Goal: Task Accomplishment & Management: Manage account settings

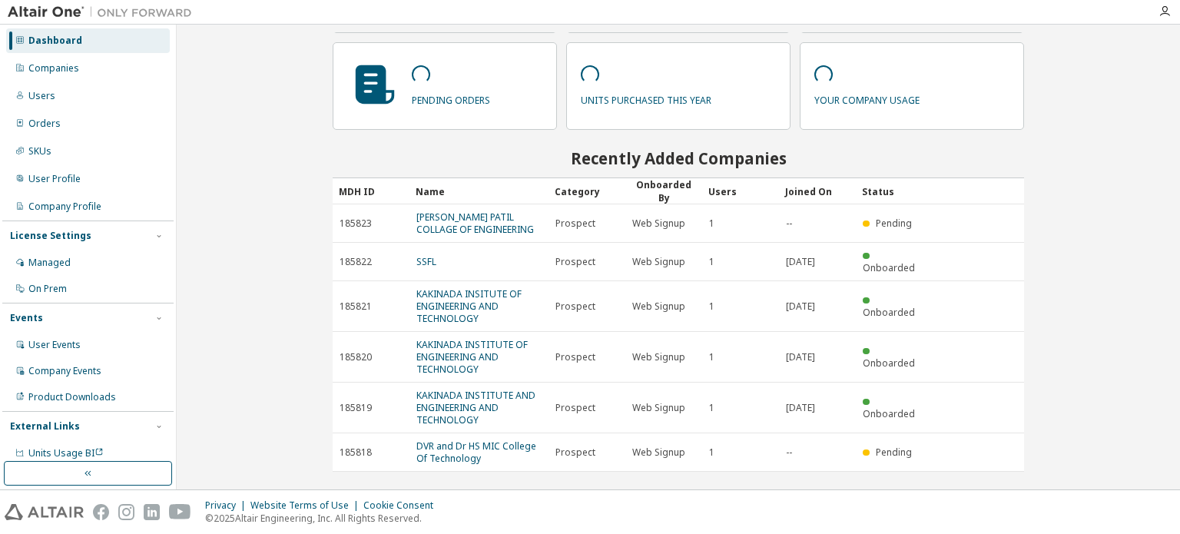
scroll to position [129, 0]
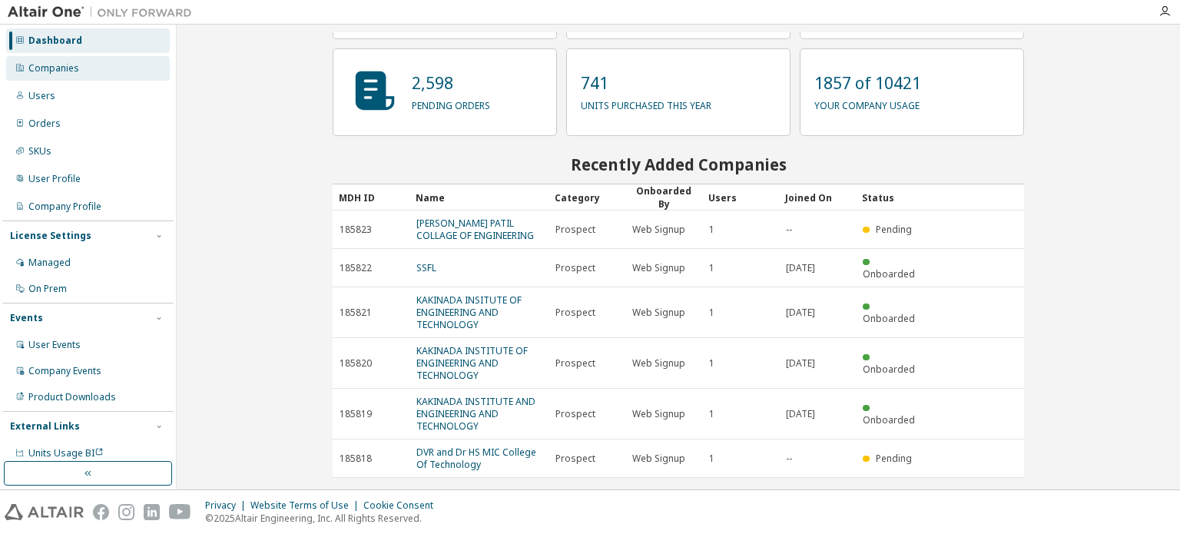
click at [94, 66] on div "Companies" at bounding box center [88, 68] width 164 height 25
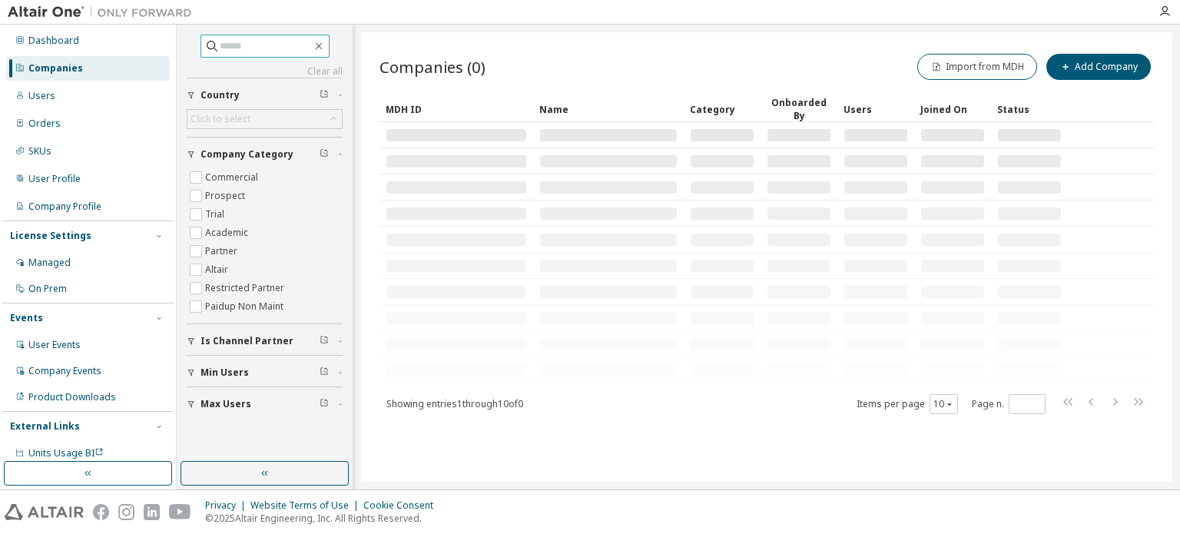
click at [270, 48] on input "text" at bounding box center [266, 45] width 92 height 15
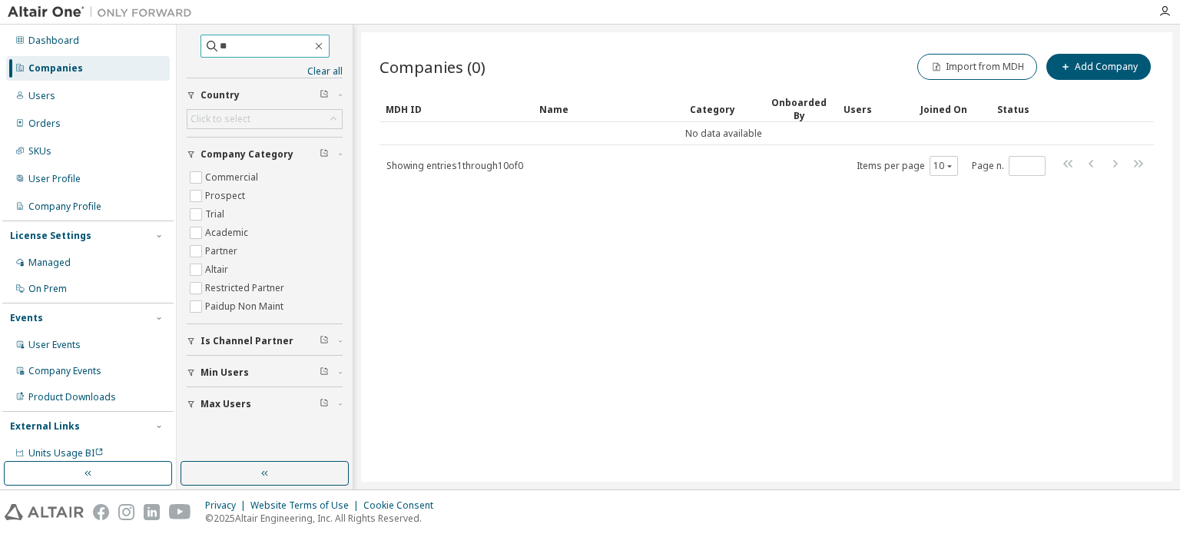
type input "*"
click at [114, 97] on div "Users" at bounding box center [88, 96] width 164 height 25
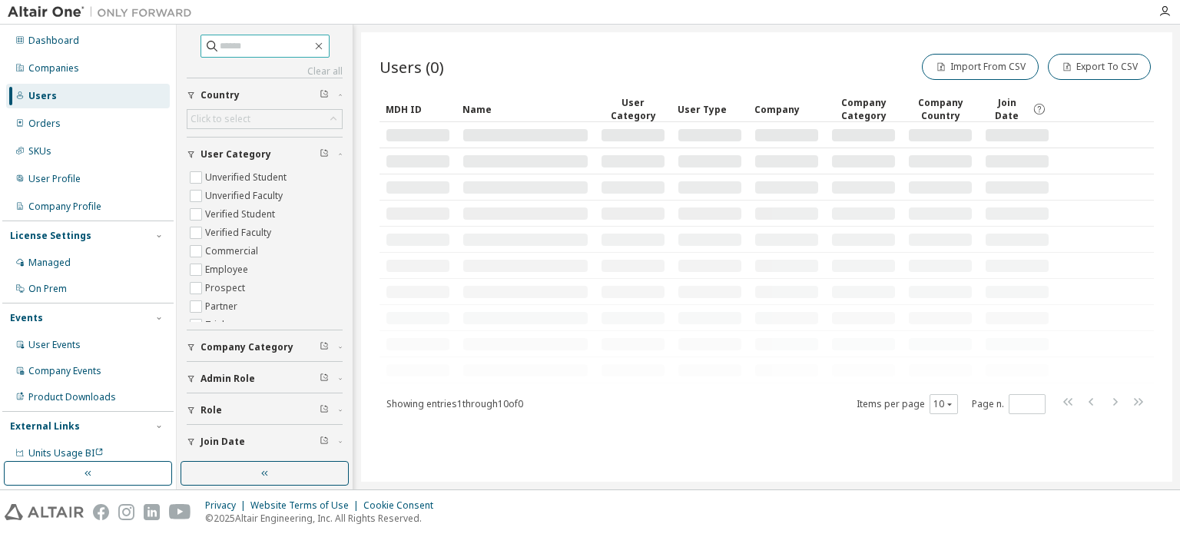
click at [237, 46] on input "text" at bounding box center [266, 45] width 92 height 15
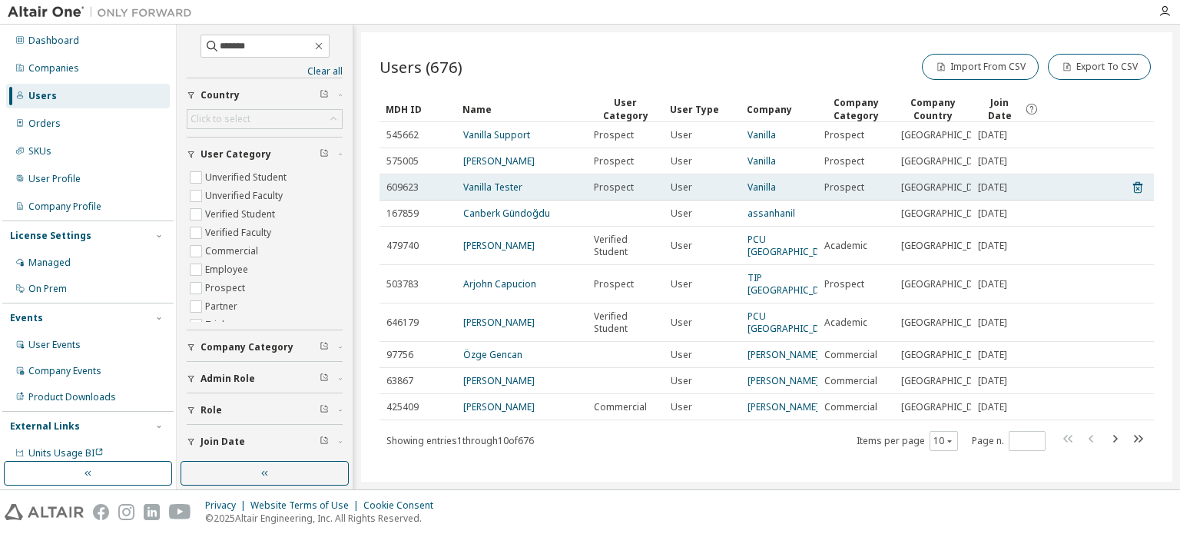
click at [446, 201] on td "609623" at bounding box center [418, 187] width 77 height 26
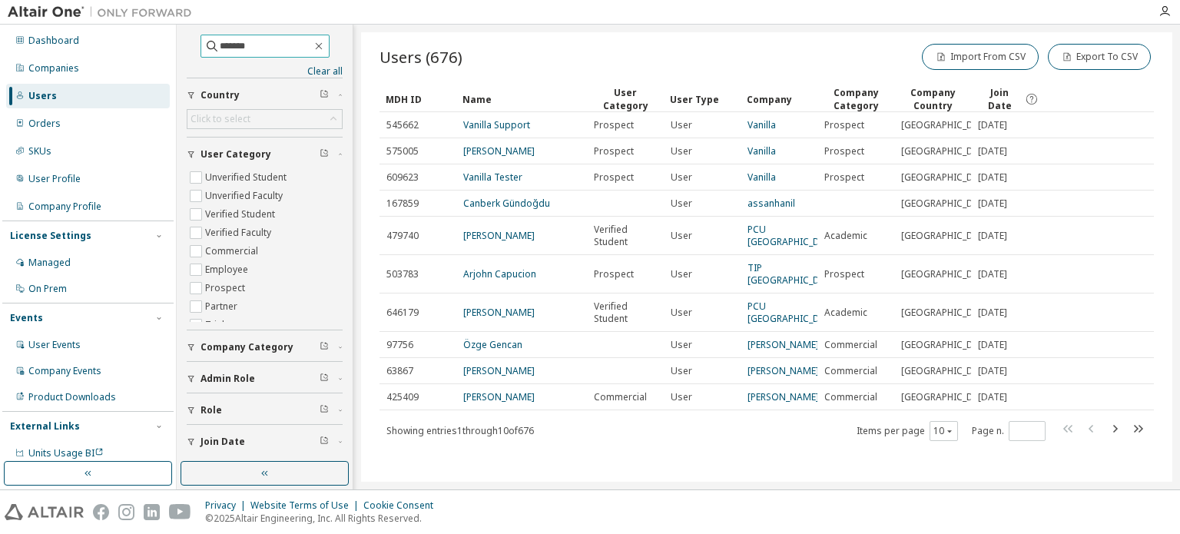
click at [273, 48] on input "*******" at bounding box center [266, 45] width 92 height 15
type input "**********"
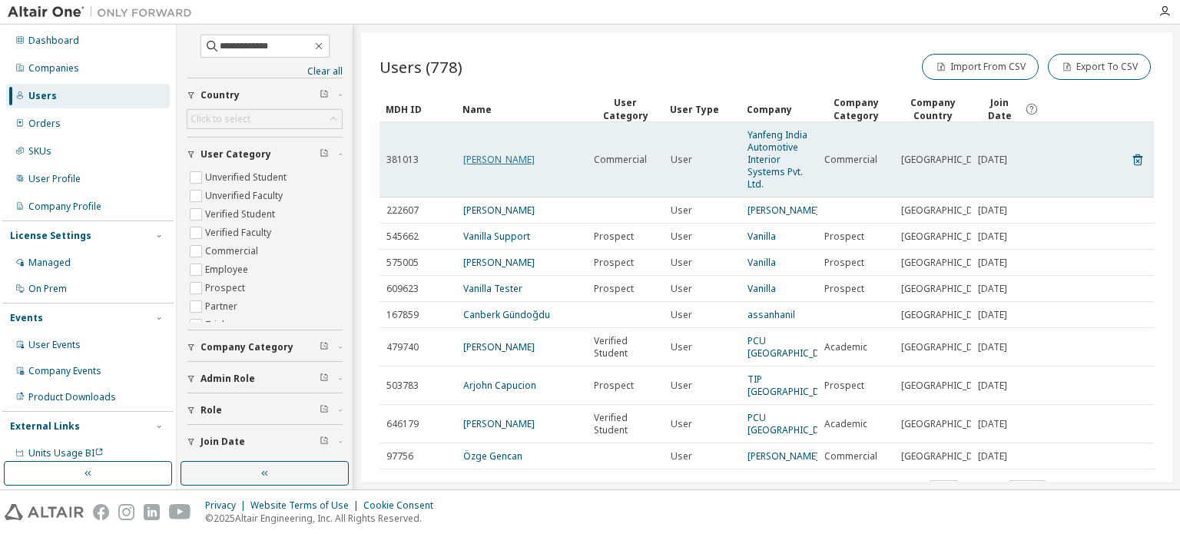
click at [473, 155] on link "Anil Choudhar" at bounding box center [498, 159] width 71 height 13
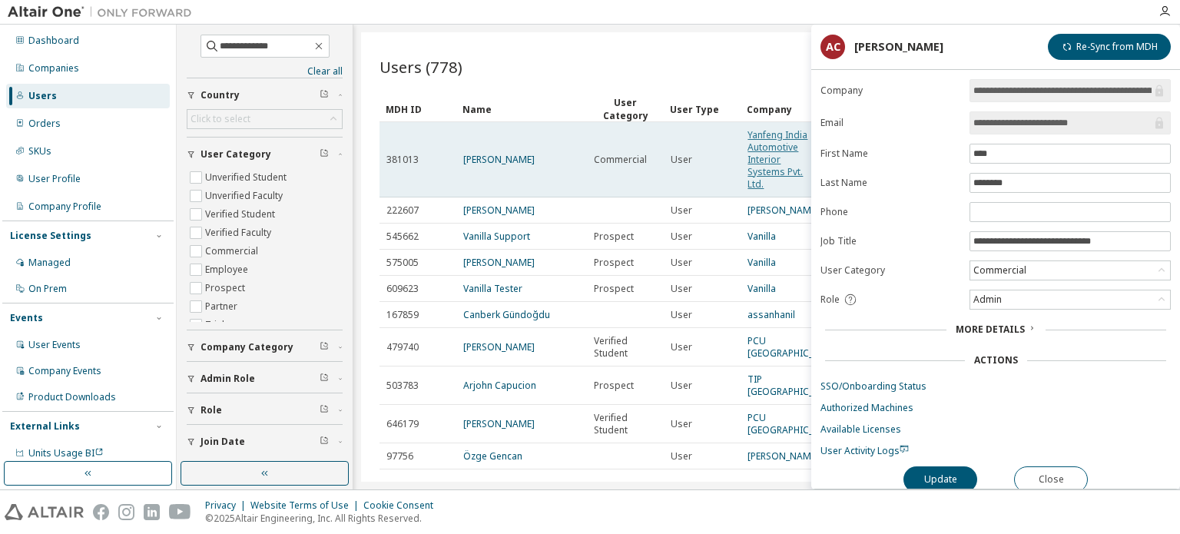
click at [772, 156] on link "Yanfeng India Automotive Interior Systems Pvt. Ltd." at bounding box center [778, 159] width 60 height 62
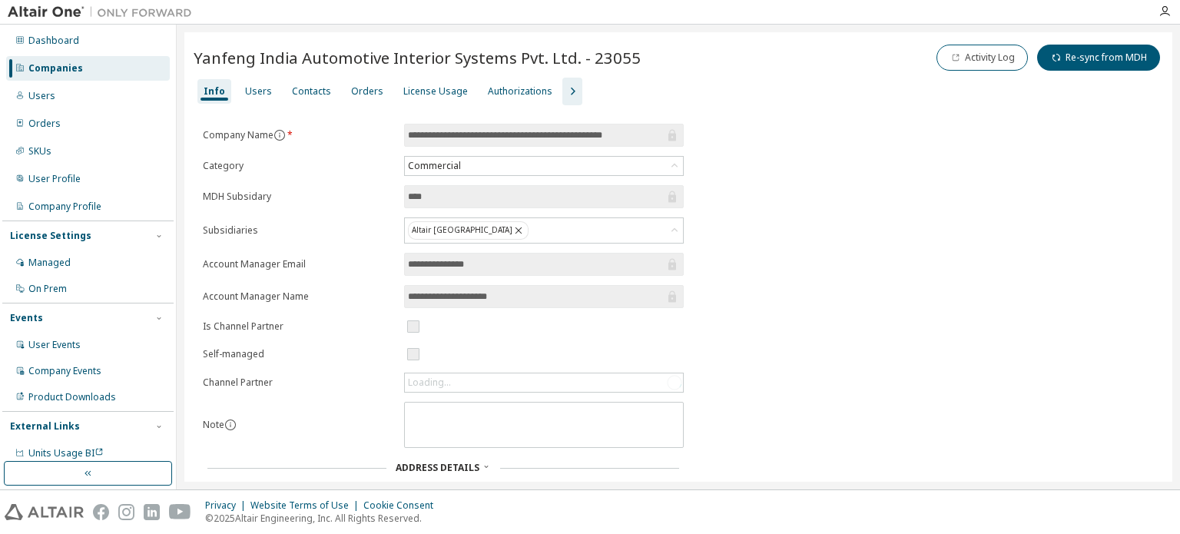
click at [563, 83] on icon "button" at bounding box center [572, 91] width 18 height 18
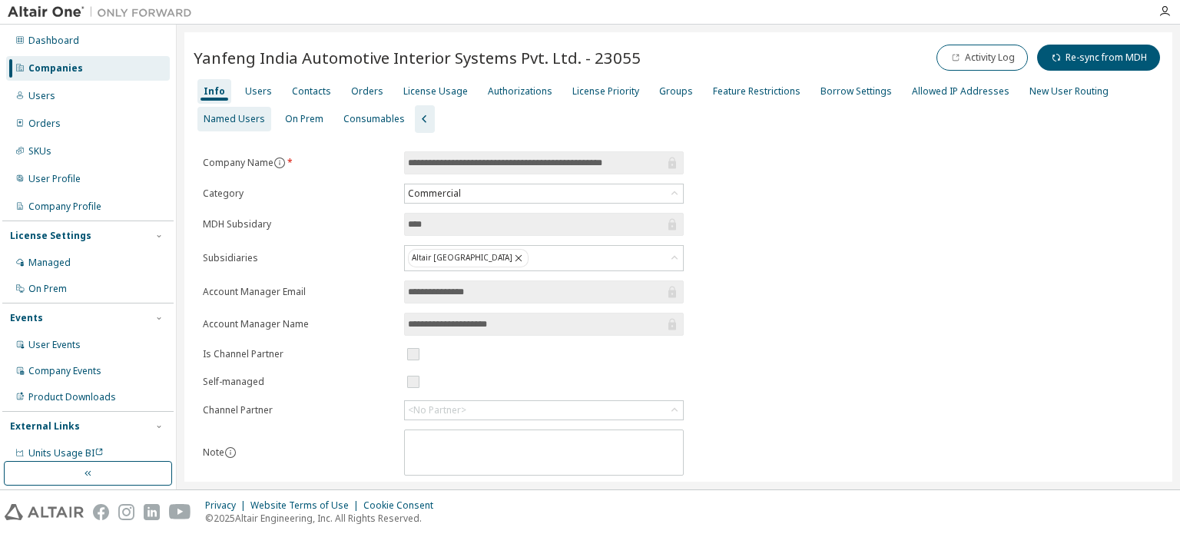
click at [240, 114] on div "Named Users" at bounding box center [234, 119] width 61 height 12
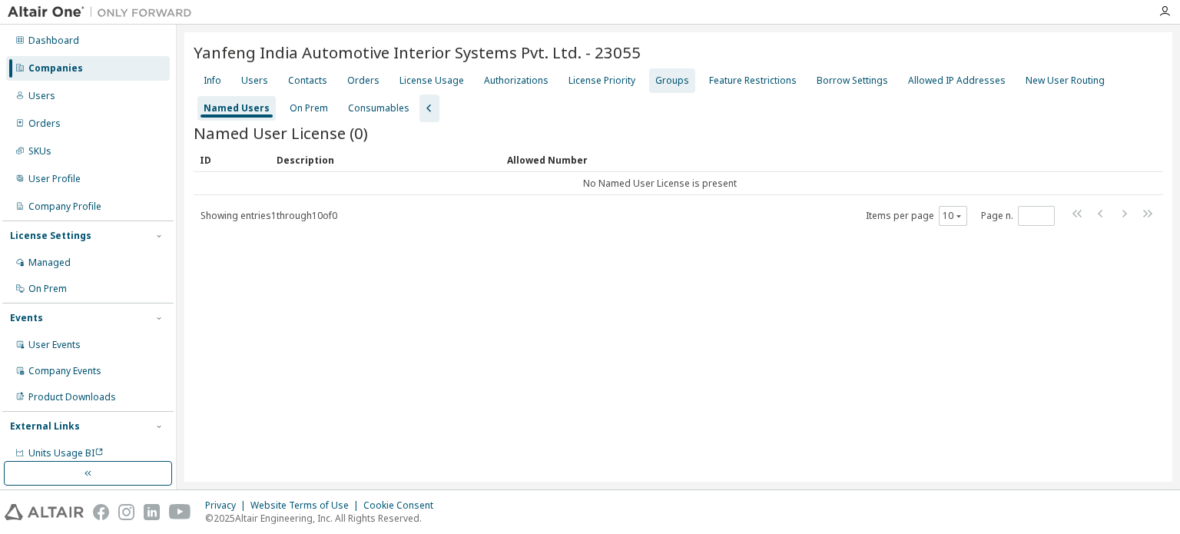
click at [658, 77] on div "Groups" at bounding box center [672, 81] width 34 height 12
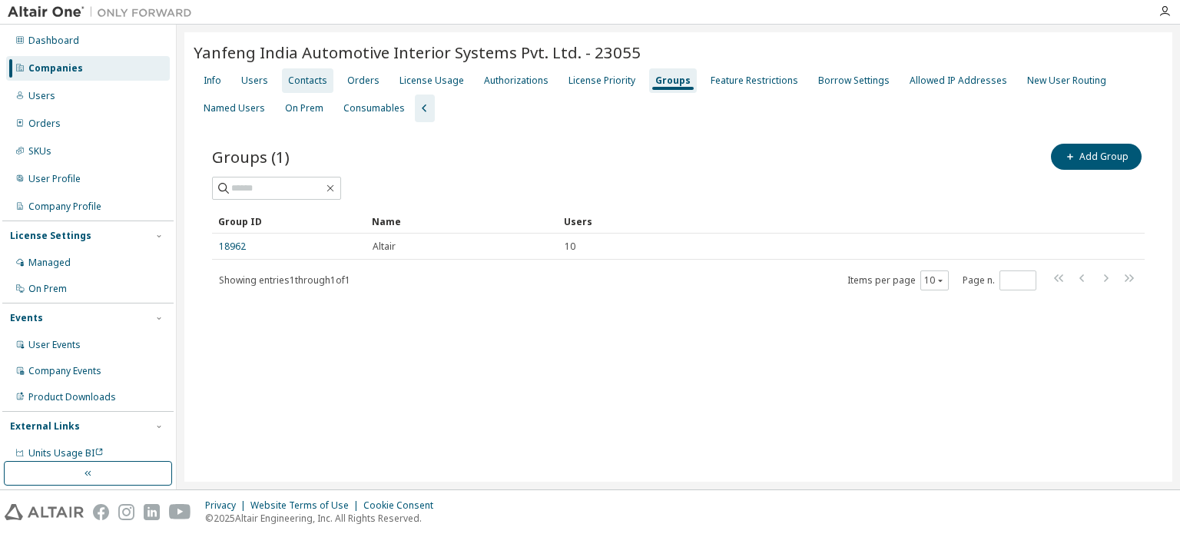
click at [289, 82] on div "Contacts" at bounding box center [307, 81] width 39 height 12
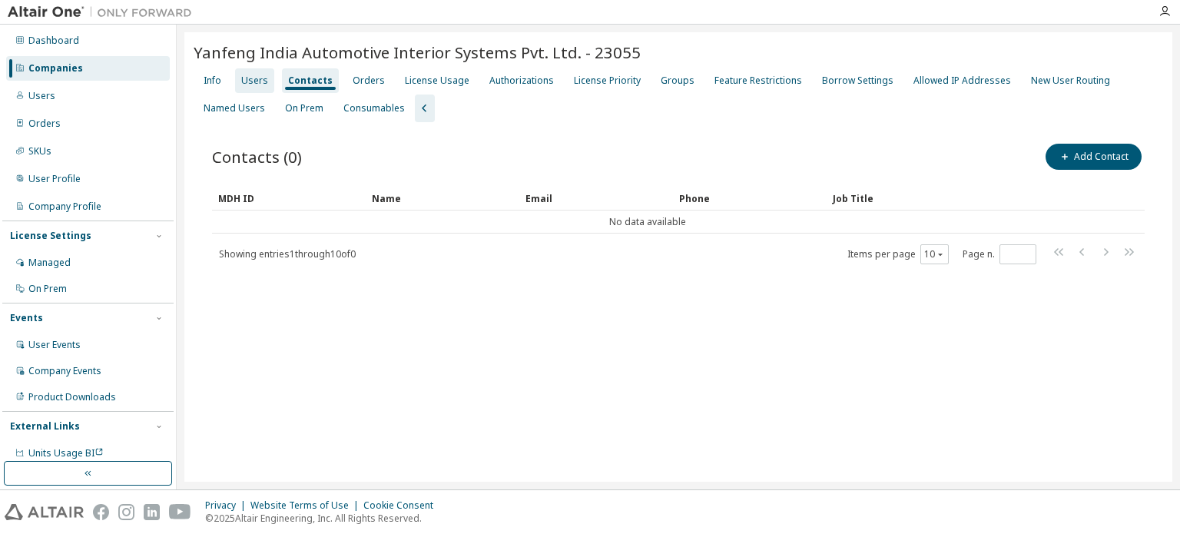
click at [257, 85] on div "Users" at bounding box center [254, 81] width 27 height 12
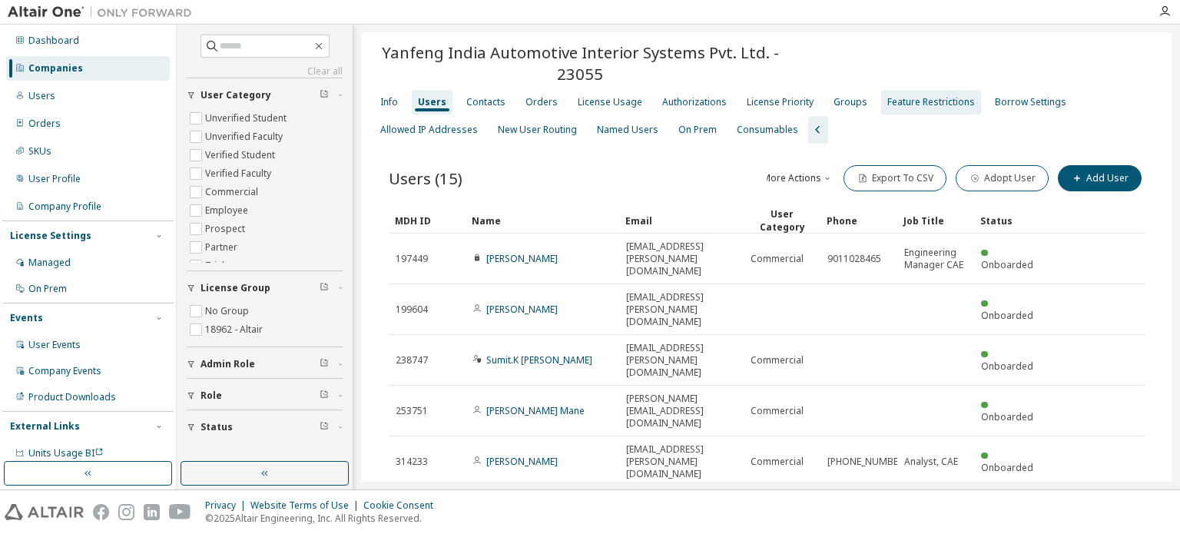
click at [931, 105] on div "Feature Restrictions" at bounding box center [932, 102] width 88 height 12
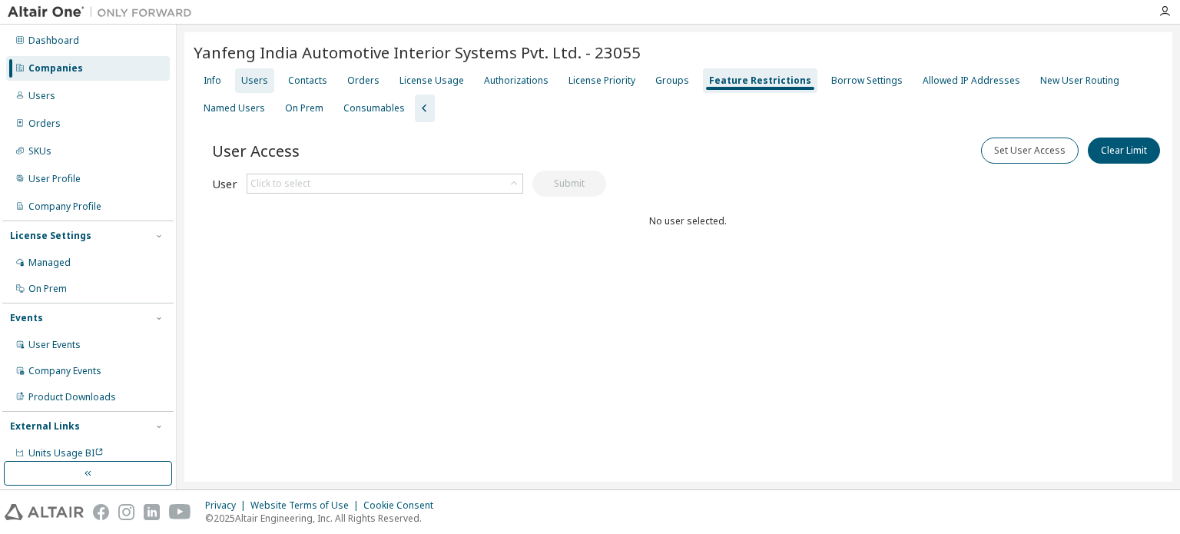
click at [254, 85] on div "Users" at bounding box center [254, 81] width 27 height 12
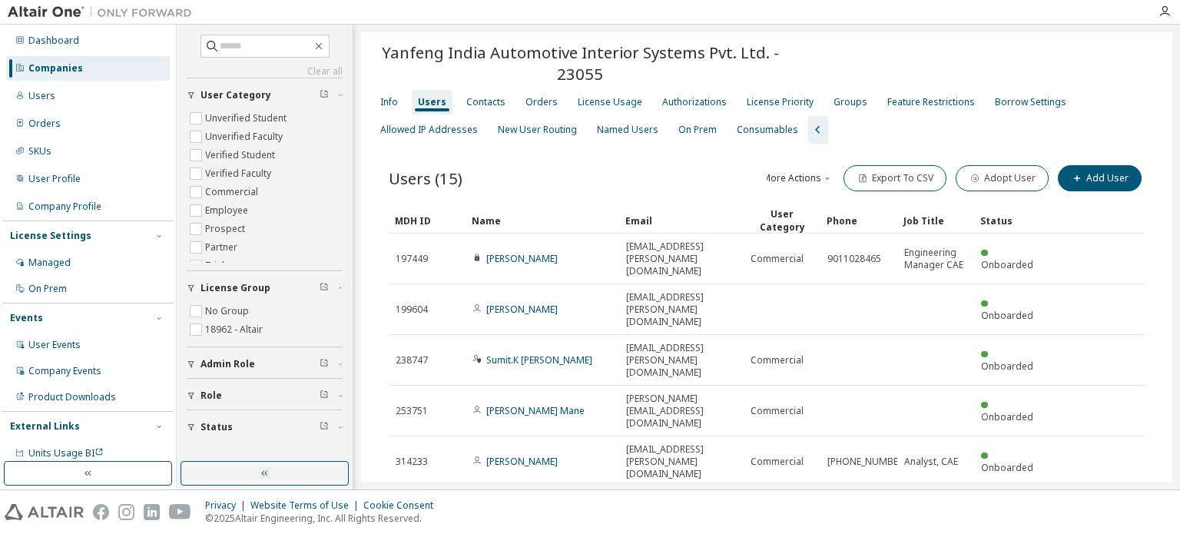
click at [421, 75] on span "Yanfeng India Automotive Interior Systems Pvt. Ltd. - 23055" at bounding box center [580, 62] width 420 height 43
click at [699, 85] on div "Yanfeng India Automotive Interior Systems Pvt. Ltd. - 23055" at bounding box center [766, 64] width 793 height 47
click at [702, 95] on div "Authorizations" at bounding box center [694, 102] width 77 height 25
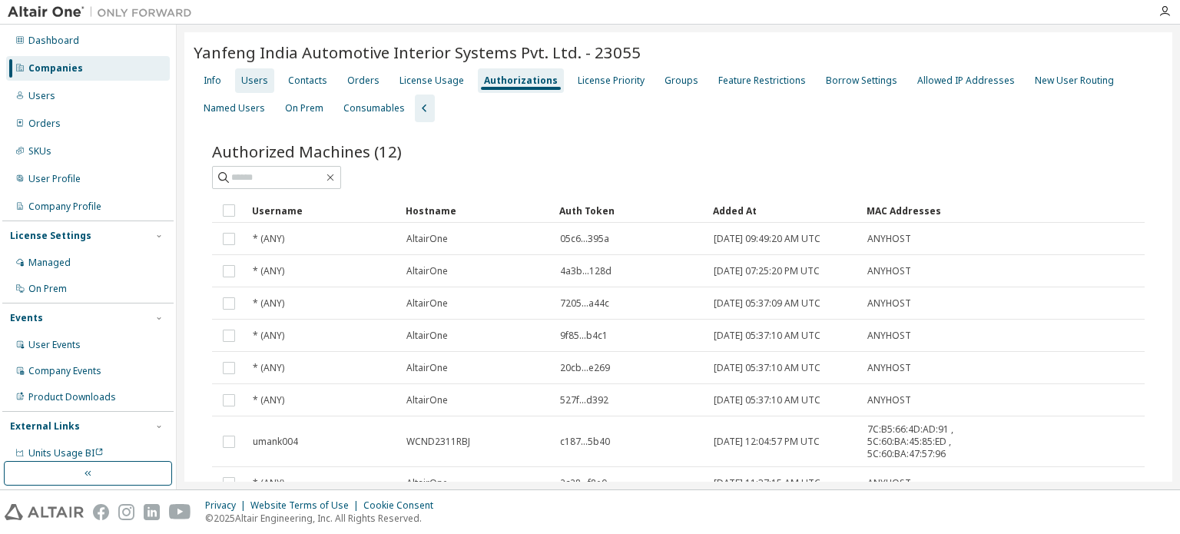
click at [261, 70] on div "Users" at bounding box center [254, 80] width 39 height 25
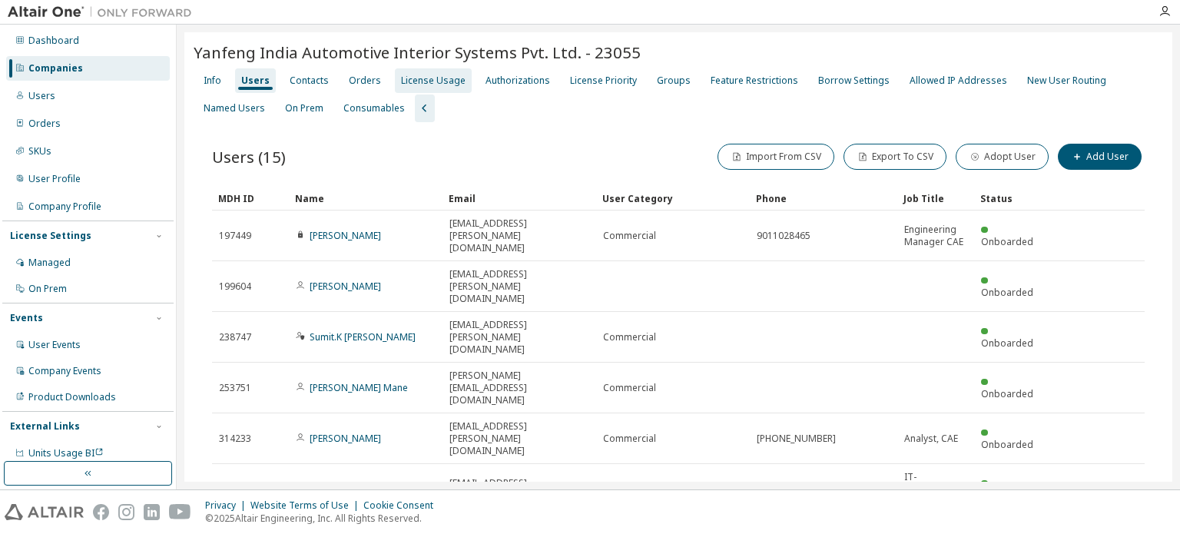
click at [410, 72] on div "Yanfeng India Automotive Interior Systems Pvt. Ltd. - 23055 Clear Load Save Sav…" at bounding box center [678, 415] width 988 height 766
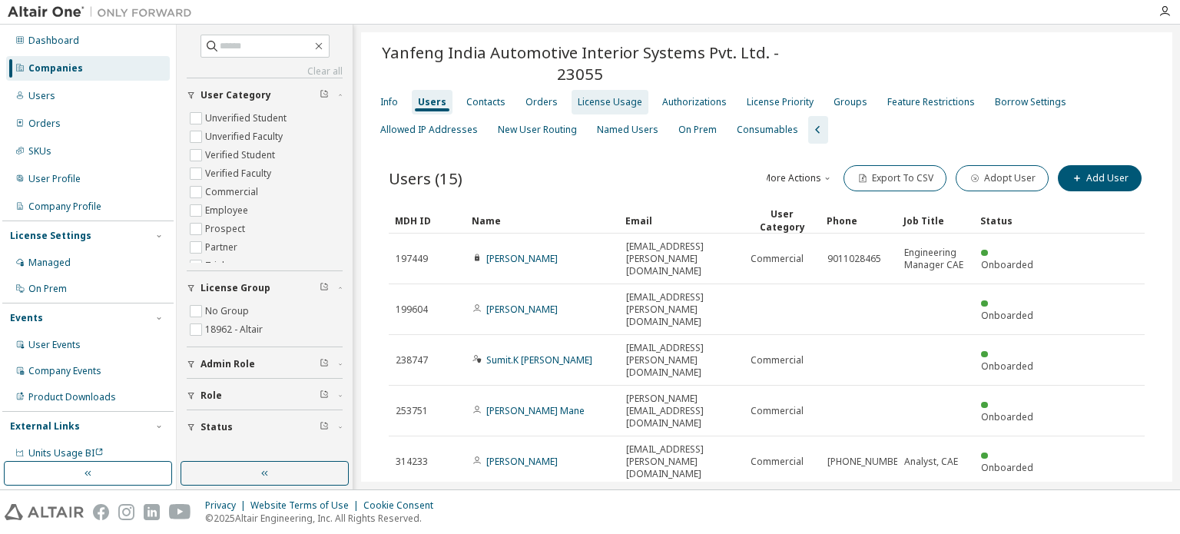
click at [620, 100] on div "License Usage" at bounding box center [610, 102] width 65 height 12
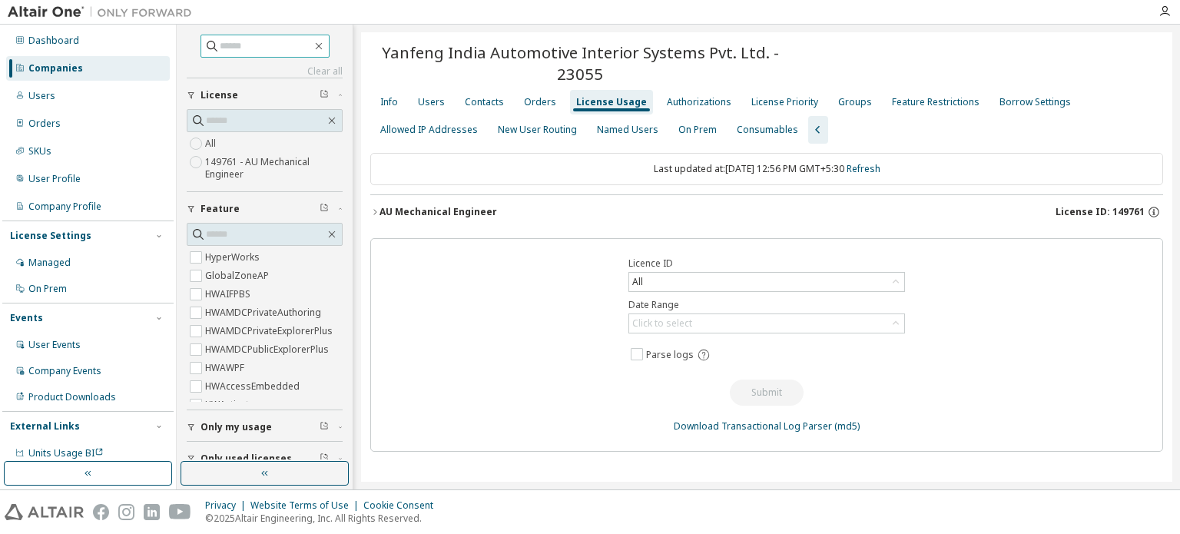
click at [458, 217] on div "AU Mechanical Engineer License ID: 149761" at bounding box center [772, 212] width 784 height 14
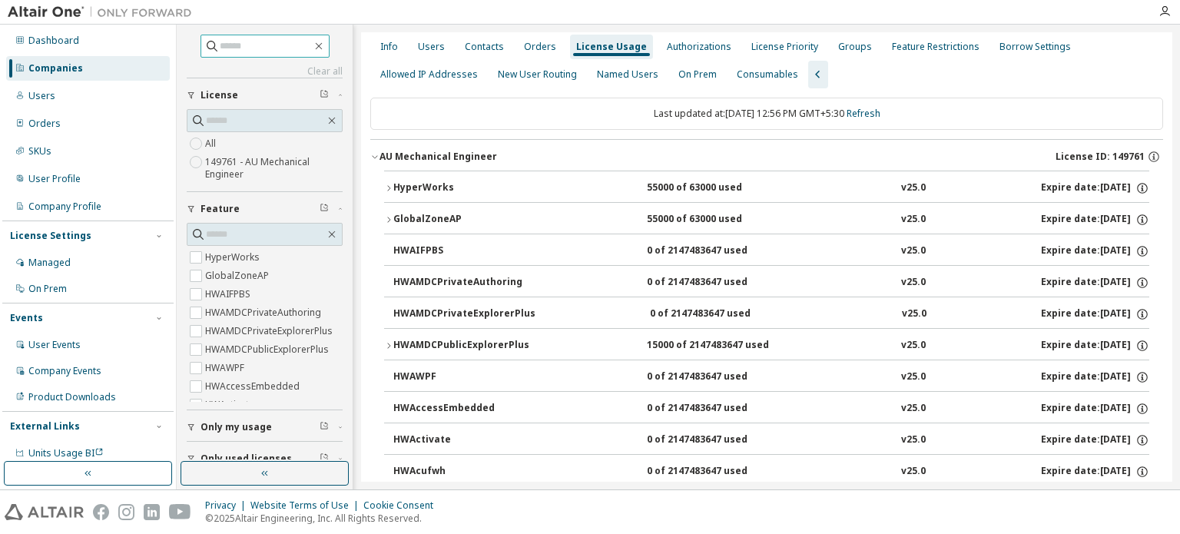
scroll to position [61, 0]
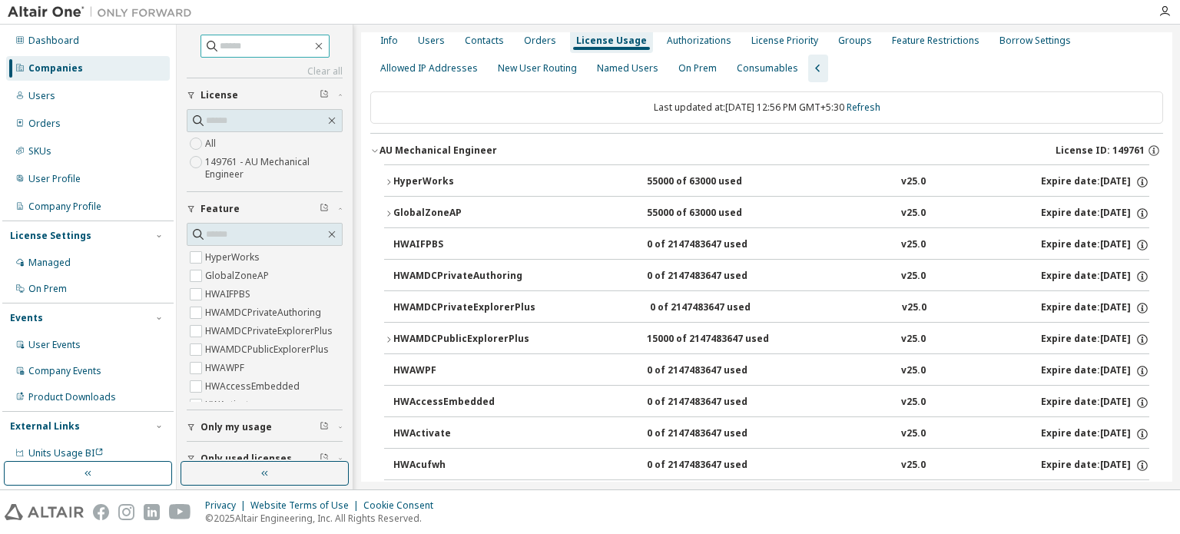
click at [389, 337] on icon "button" at bounding box center [388, 339] width 3 height 5
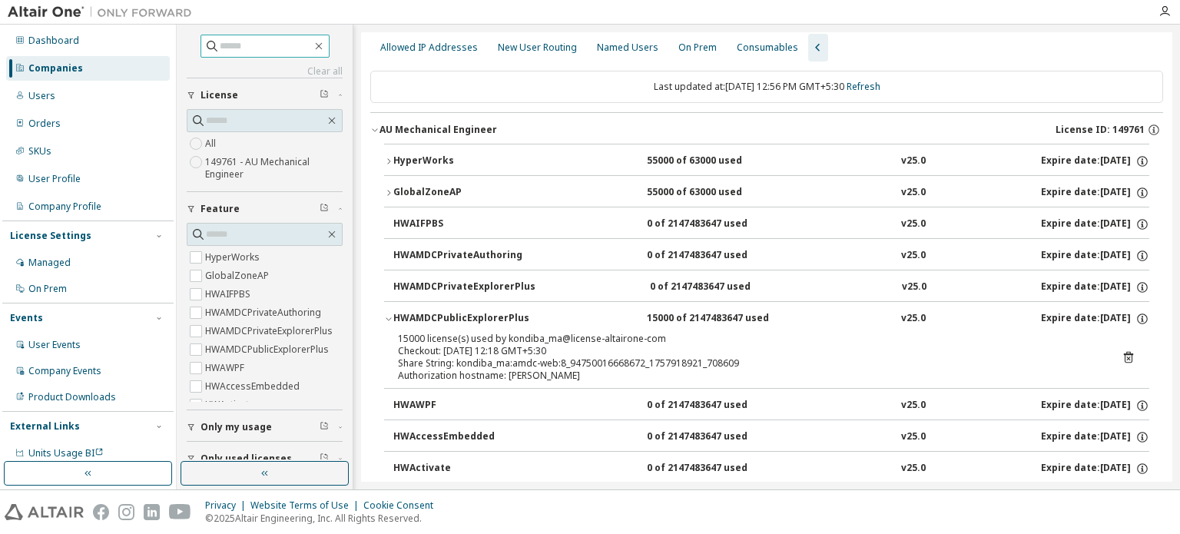
scroll to position [82, 0]
click at [1123, 354] on icon at bounding box center [1129, 357] width 14 height 14
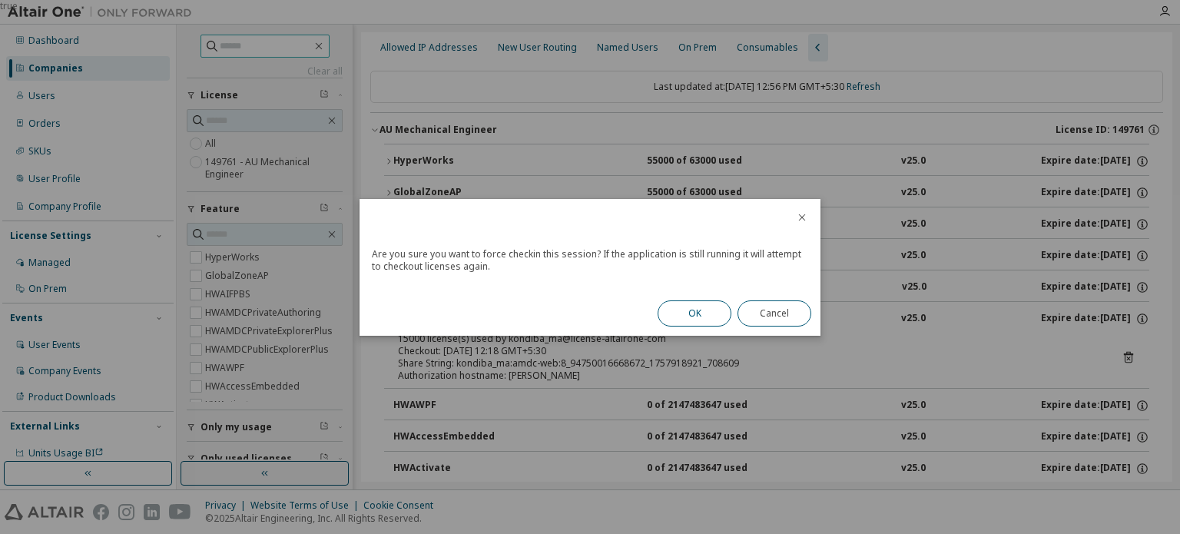
click at [704, 317] on button "OK" at bounding box center [695, 313] width 74 height 26
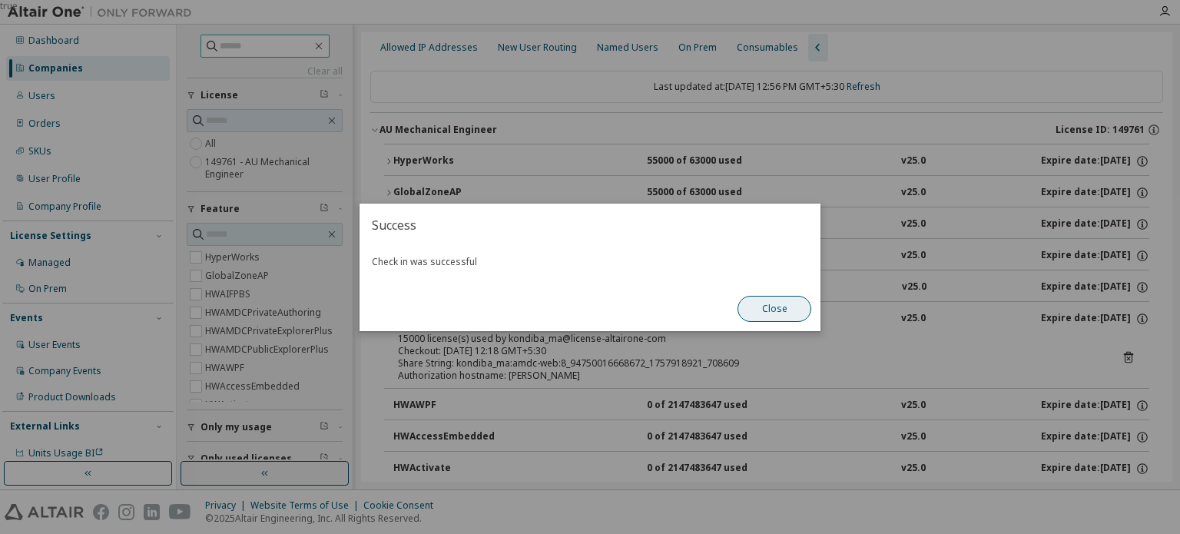
click at [778, 308] on button "Close" at bounding box center [775, 309] width 74 height 26
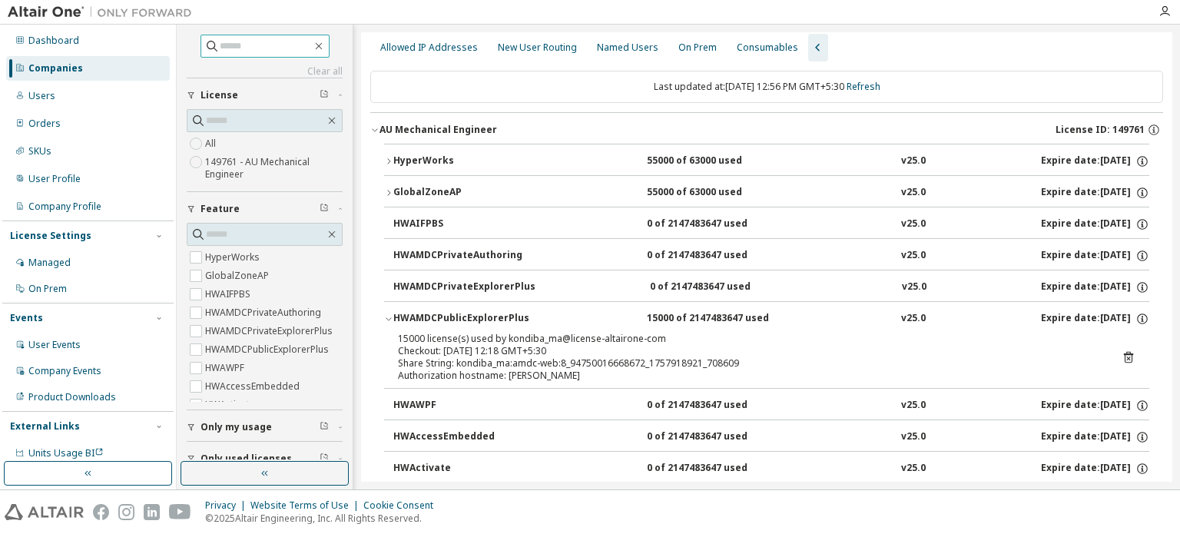
scroll to position [0, 0]
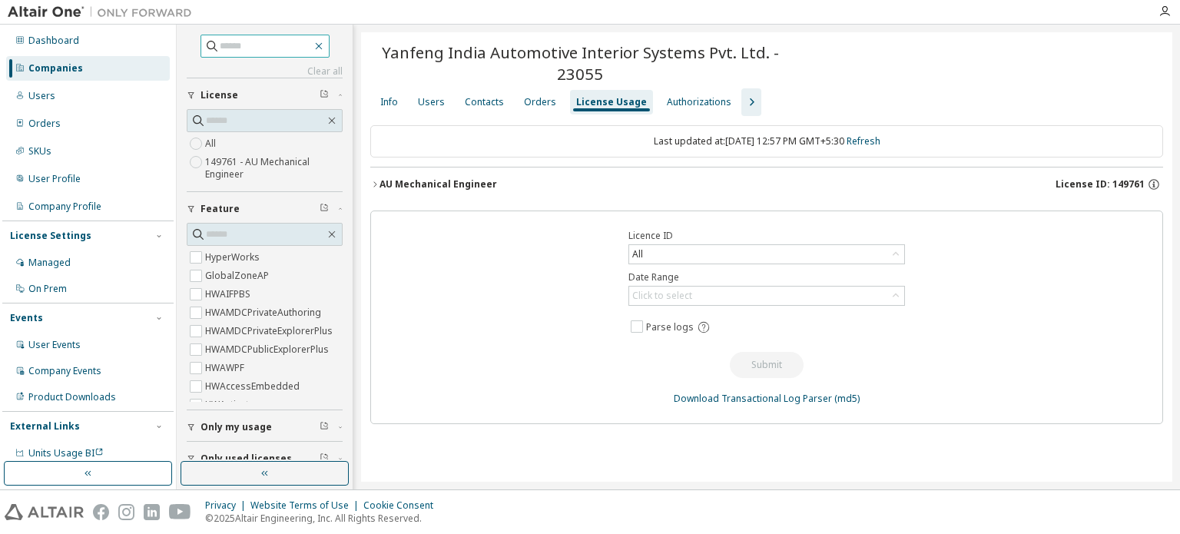
click at [322, 44] on icon "button" at bounding box center [318, 46] width 7 height 7
click at [373, 183] on icon "button" at bounding box center [374, 184] width 9 height 9
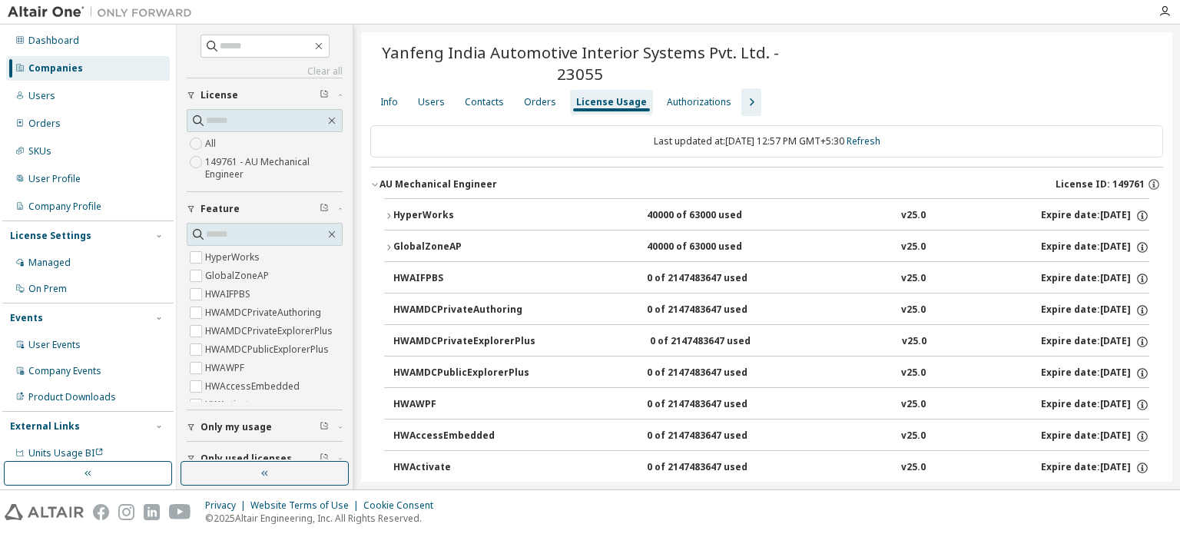
click at [398, 241] on div "GlobalZoneAP" at bounding box center [462, 248] width 138 height 14
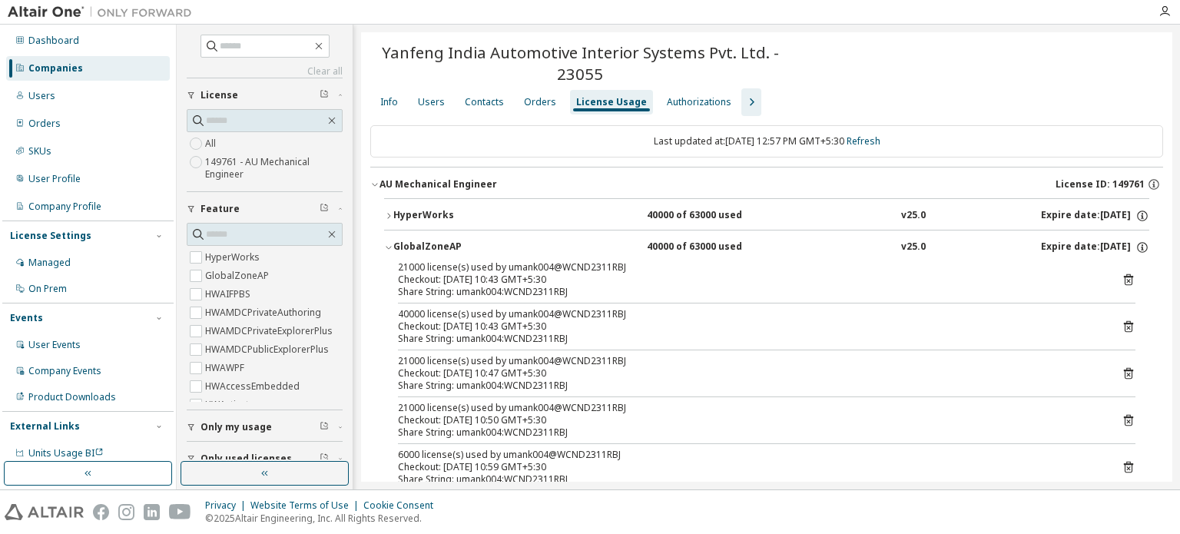
click at [396, 236] on button "GlobalZoneAP 40000 of 63000 used v25.0 Expire date: 2025-10-01" at bounding box center [766, 248] width 765 height 34
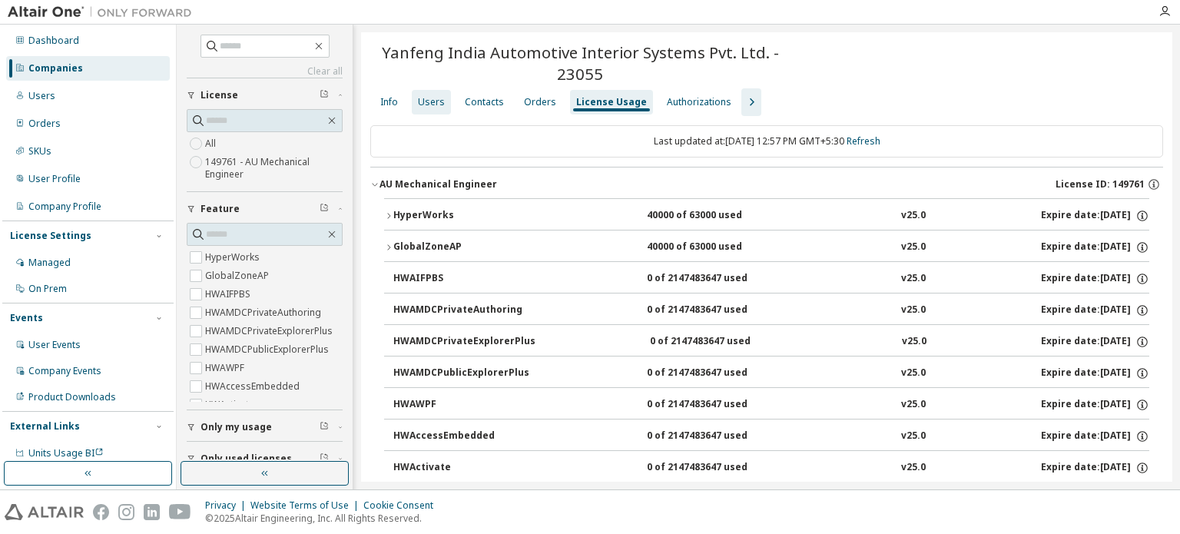
click at [436, 97] on div "Users" at bounding box center [431, 102] width 27 height 12
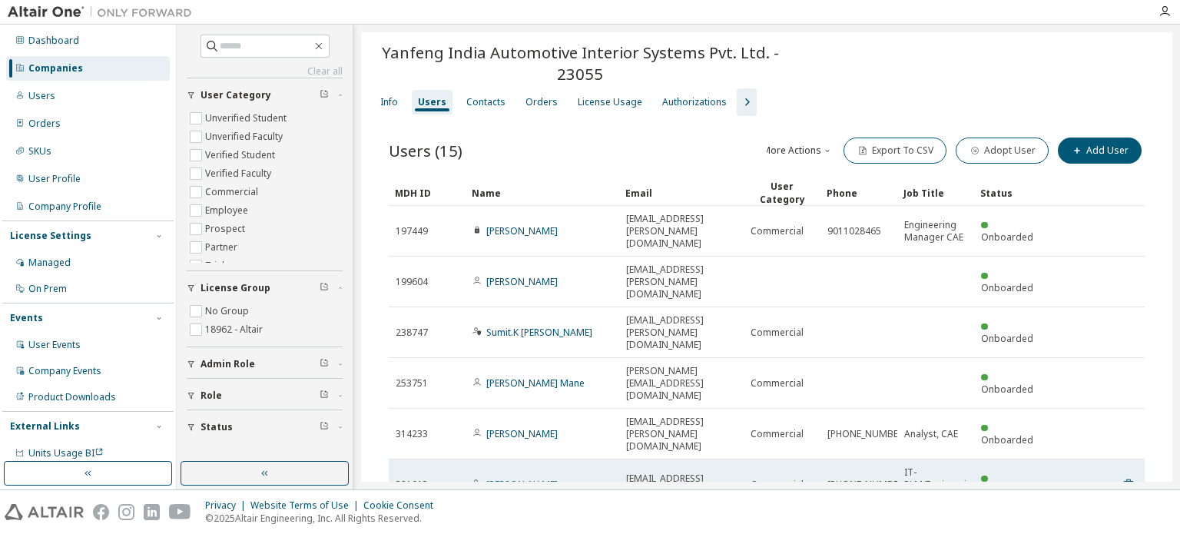
click at [522, 478] on link "Anil Choudhar" at bounding box center [521, 484] width 71 height 13
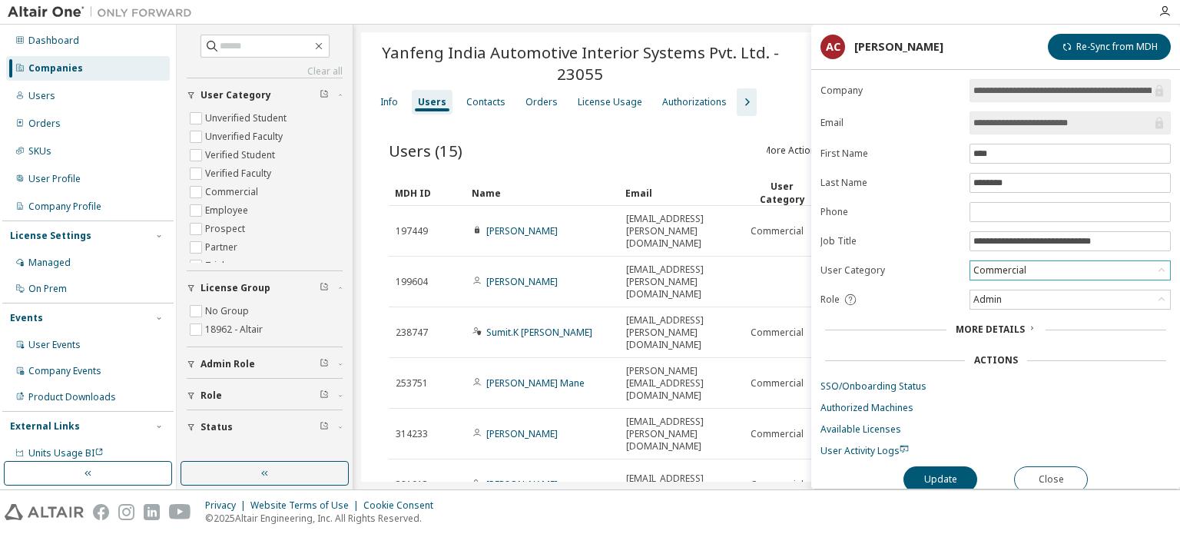
click at [1013, 265] on div "Commercial" at bounding box center [1000, 270] width 58 height 17
click at [1010, 264] on div "Commercial" at bounding box center [1000, 270] width 58 height 17
click at [1013, 297] on div "Admin" at bounding box center [1071, 299] width 200 height 18
click at [1010, 296] on div "Admin" at bounding box center [1071, 299] width 200 height 18
click at [851, 433] on link "Available Licenses" at bounding box center [996, 429] width 350 height 12
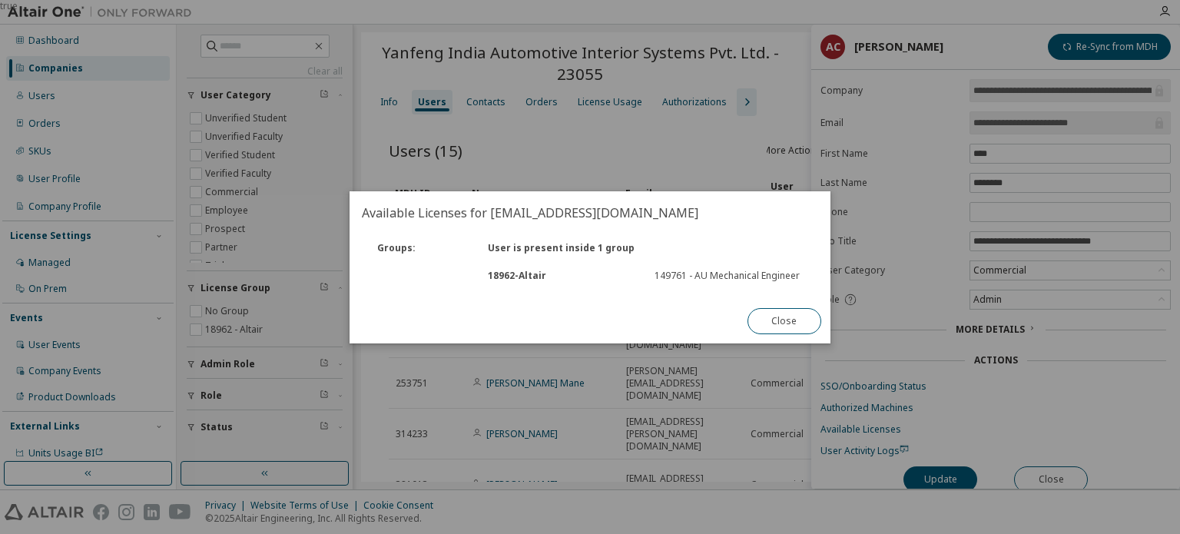
click at [639, 274] on div "18962 - Altair" at bounding box center [563, 276] width 167 height 12
click at [670, 270] on div "149761 - AU Mechanical Engineer" at bounding box center [729, 276] width 148 height 12
click at [592, 257] on div "Groups : User is present inside 1 group" at bounding box center [590, 248] width 460 height 28
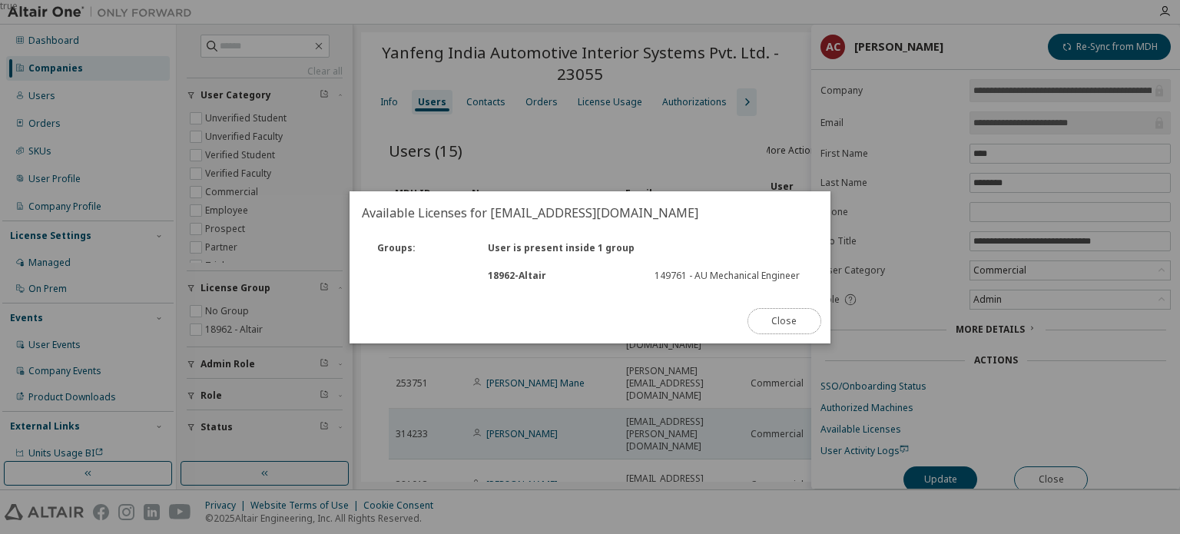
click at [779, 333] on button "Close" at bounding box center [785, 321] width 74 height 26
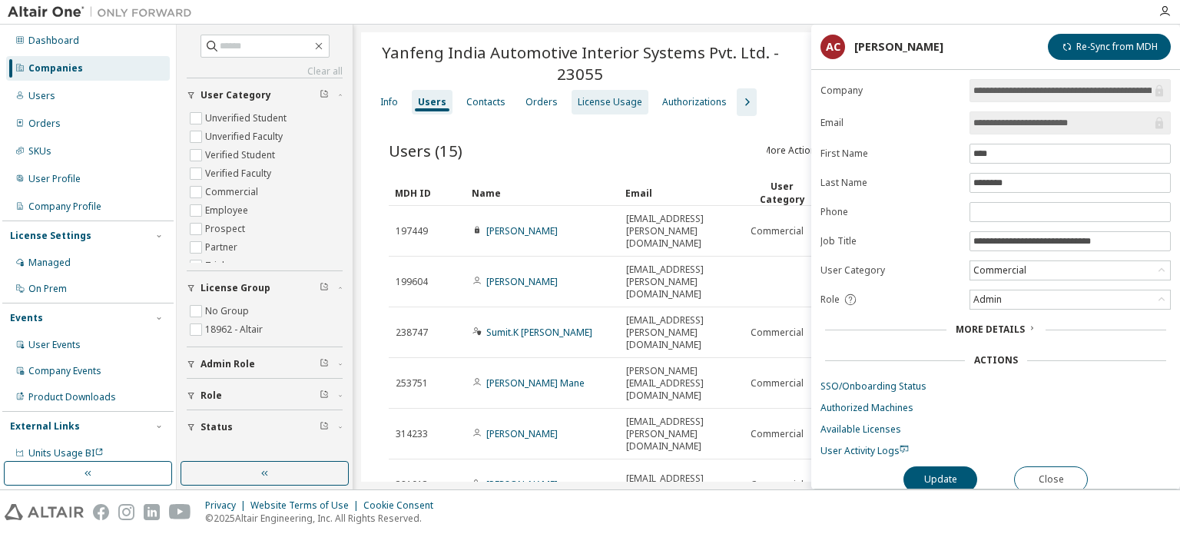
click at [606, 97] on div "License Usage" at bounding box center [610, 102] width 65 height 12
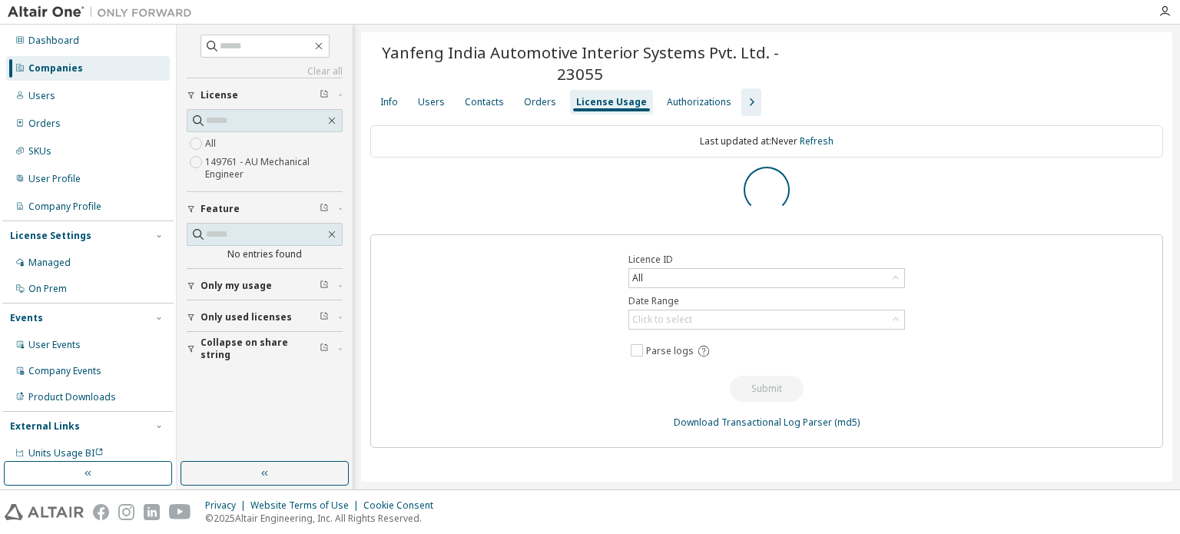
click at [750, 101] on icon "button" at bounding box center [752, 102] width 5 height 8
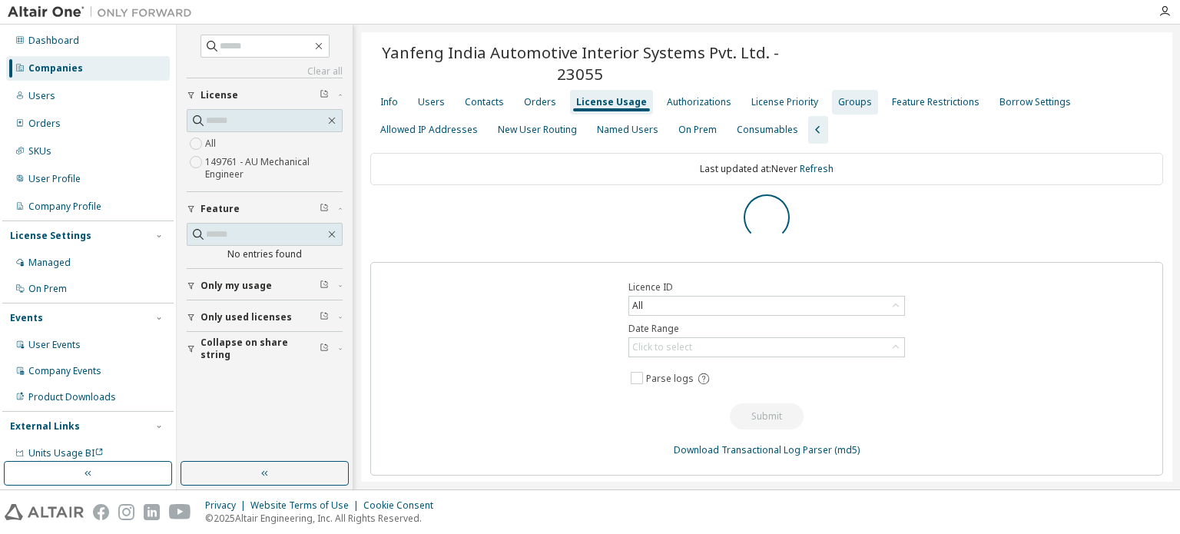
click at [838, 101] on div "Groups" at bounding box center [855, 102] width 34 height 12
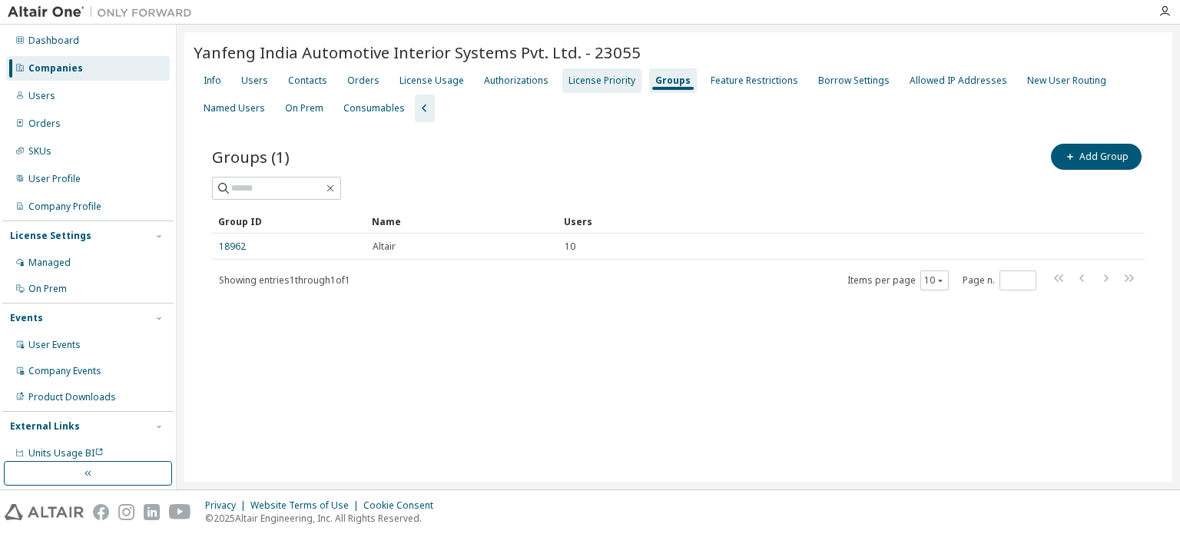
click at [594, 91] on div "License Priority" at bounding box center [601, 80] width 79 height 25
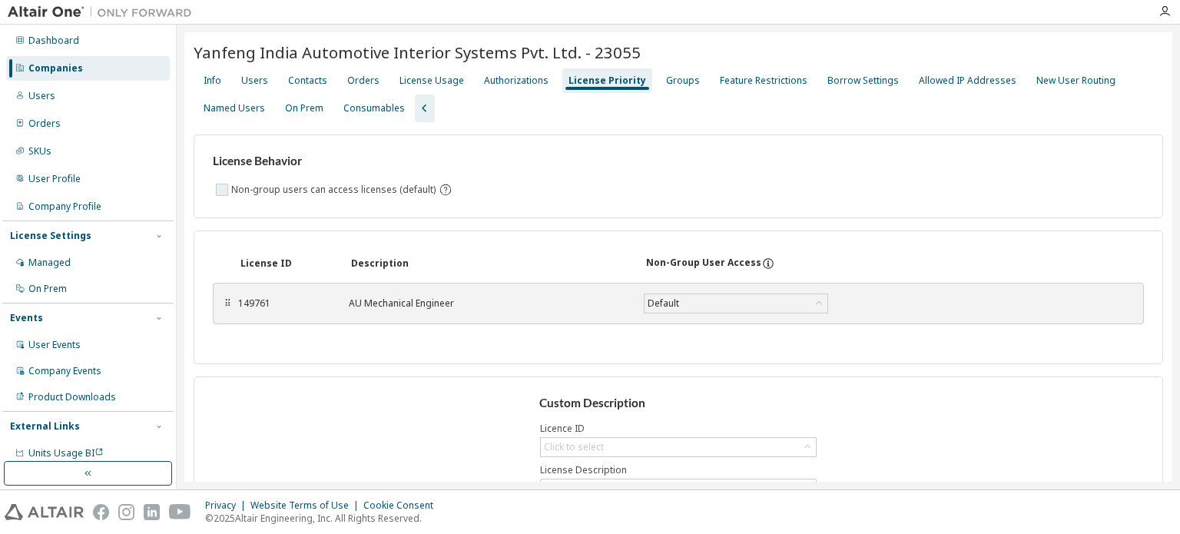
click at [350, 192] on label "Non-group users can access licenses (default)" at bounding box center [334, 190] width 207 height 18
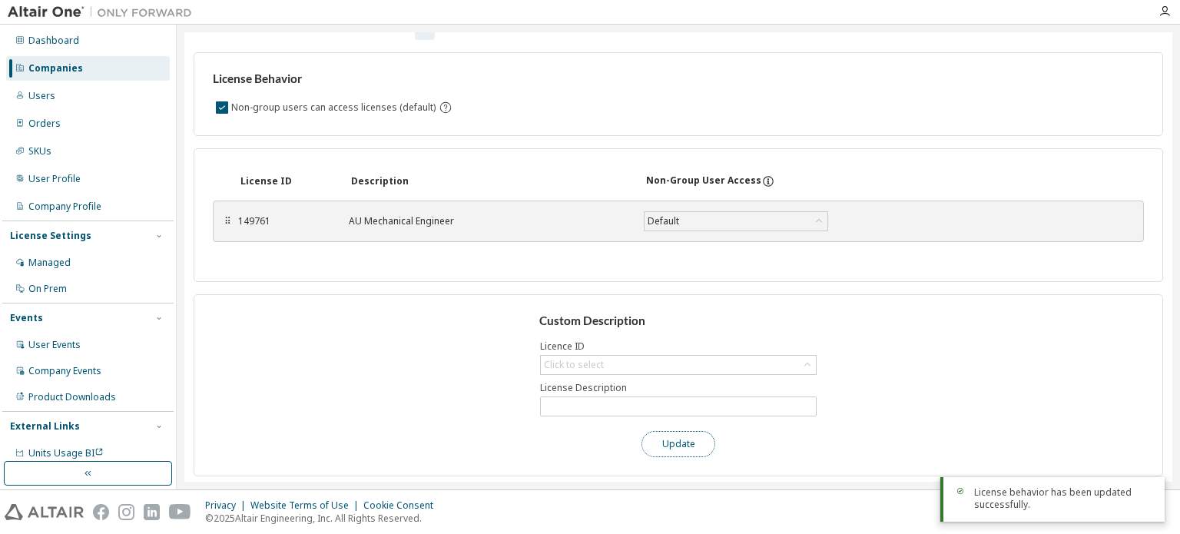
click at [689, 442] on button "Update" at bounding box center [679, 444] width 74 height 26
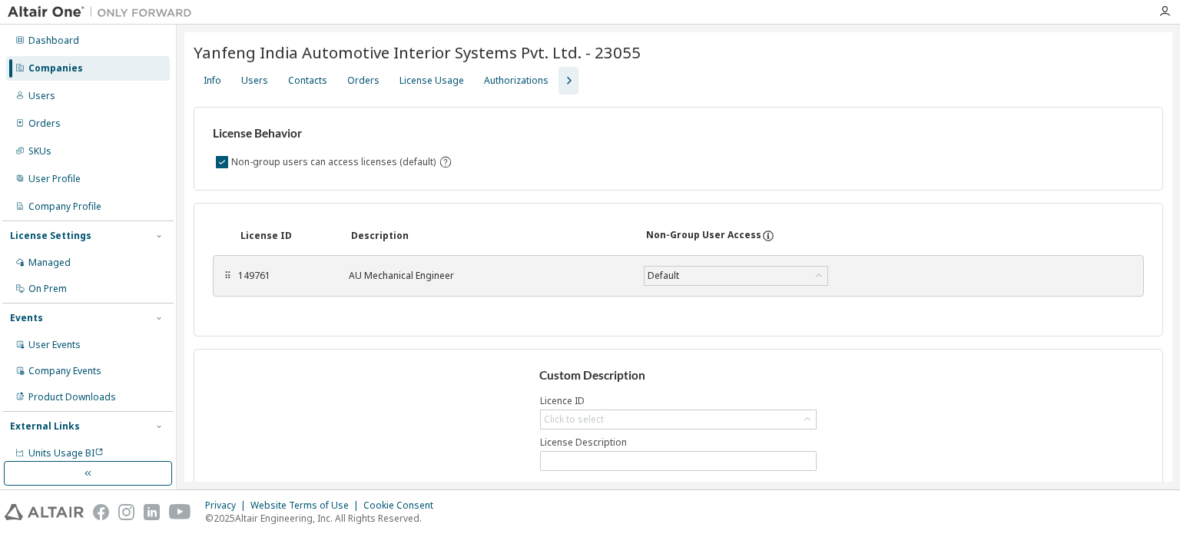
click at [559, 92] on button "button" at bounding box center [569, 81] width 20 height 28
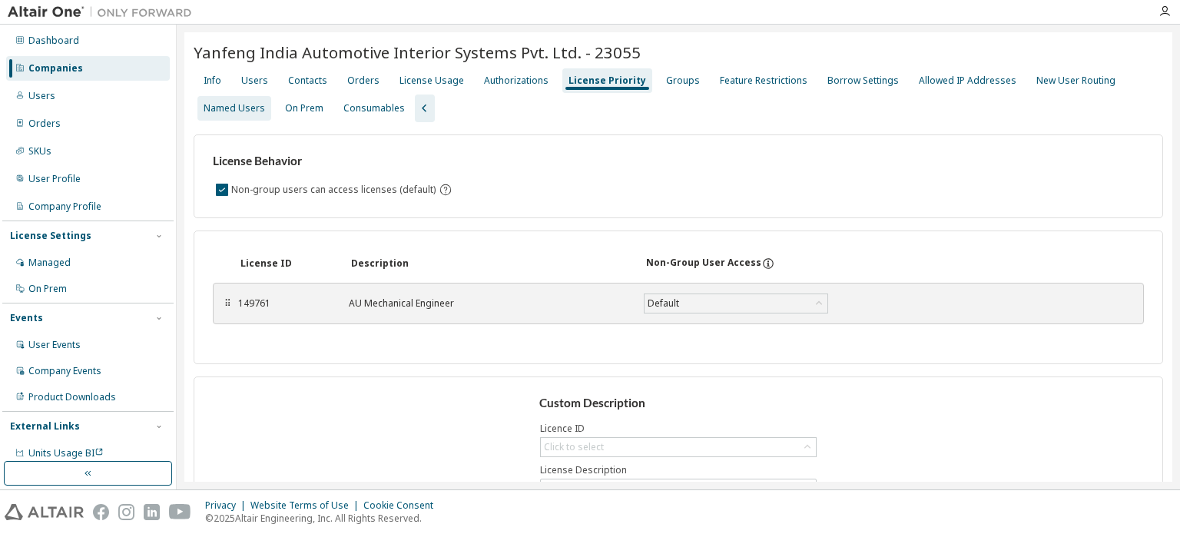
click at [236, 100] on div "Named Users" at bounding box center [234, 108] width 74 height 25
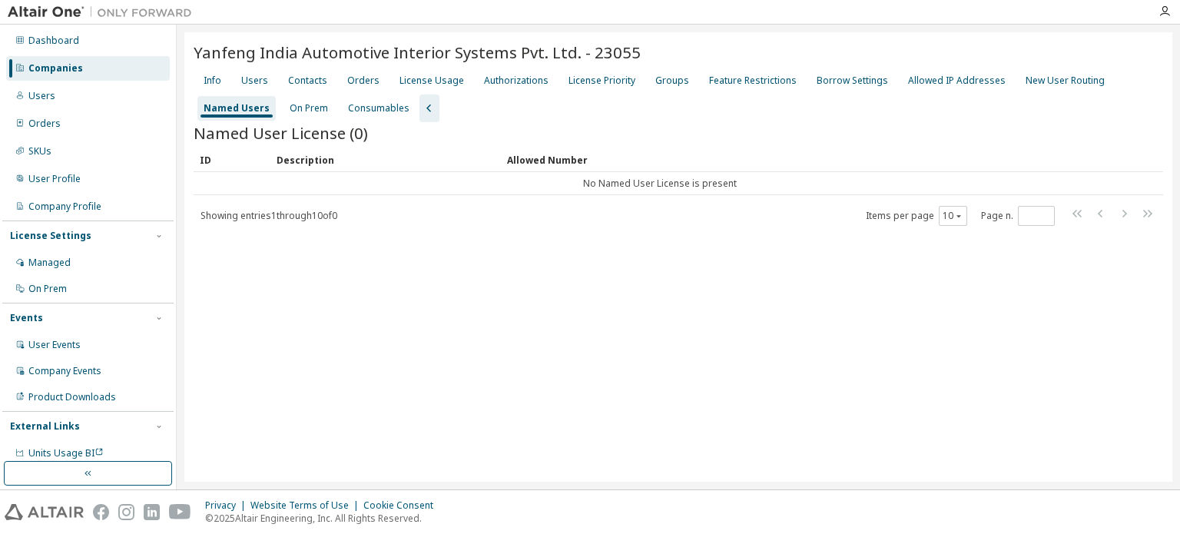
click at [722, 211] on div "Showing entries 1 through 10 of 0 Items per page 10 Page n. *" at bounding box center [679, 215] width 970 height 22
click at [254, 219] on span "Showing entries 1 through 10 of 0" at bounding box center [269, 215] width 137 height 13
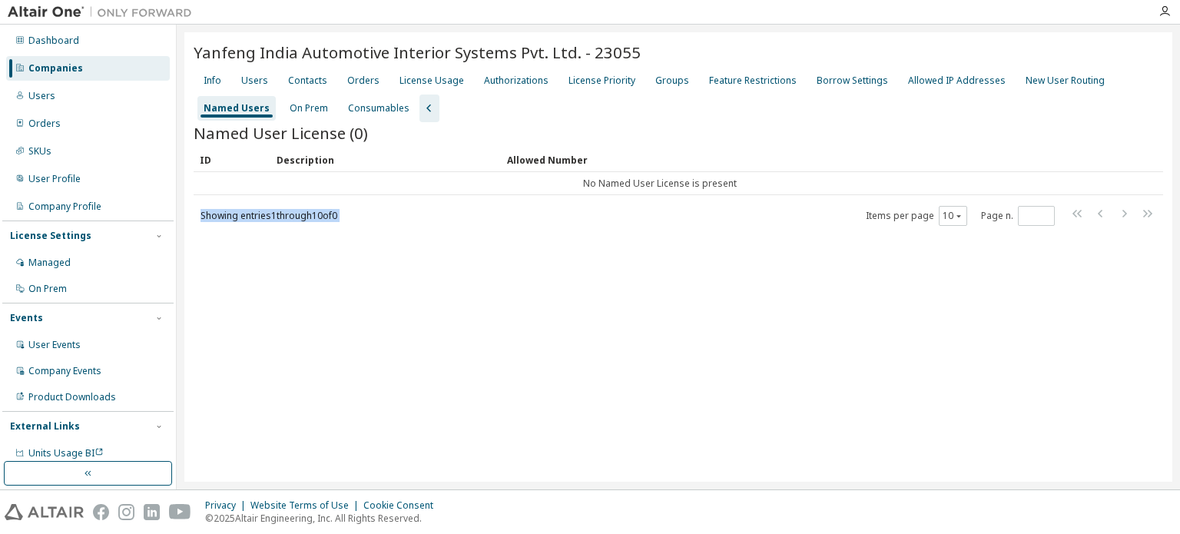
click at [252, 217] on span "Showing entries 1 through 10 of 0" at bounding box center [269, 215] width 137 height 13
click at [956, 217] on icon "button" at bounding box center [958, 215] width 9 height 9
click at [959, 219] on button "10" at bounding box center [953, 216] width 21 height 12
click at [665, 81] on div "Groups" at bounding box center [672, 81] width 34 height 12
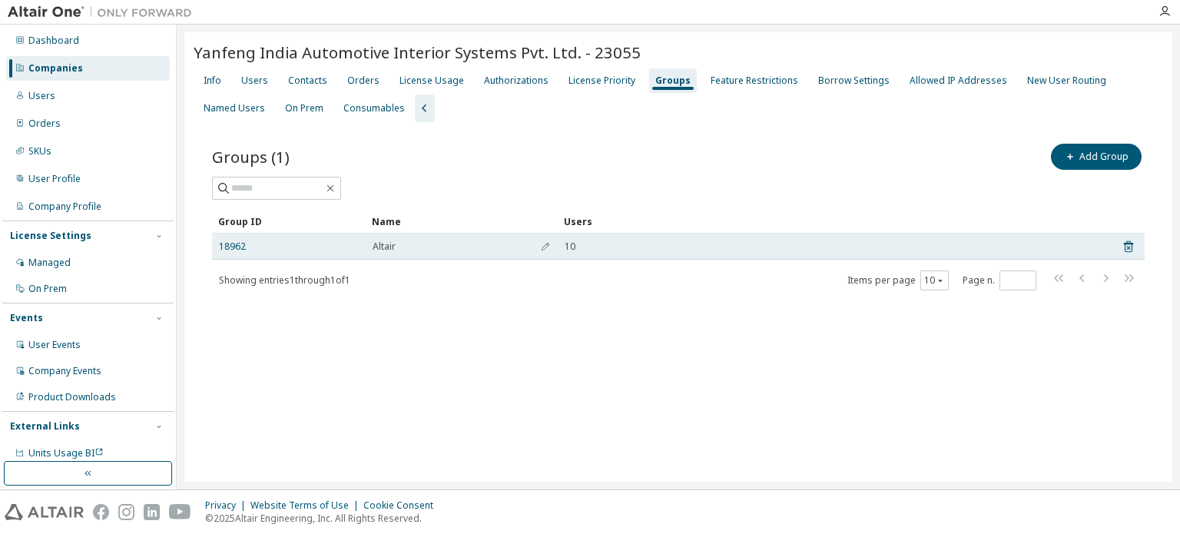
click at [280, 242] on div "18962" at bounding box center [289, 247] width 140 height 12
click at [224, 247] on link "18962" at bounding box center [232, 247] width 27 height 12
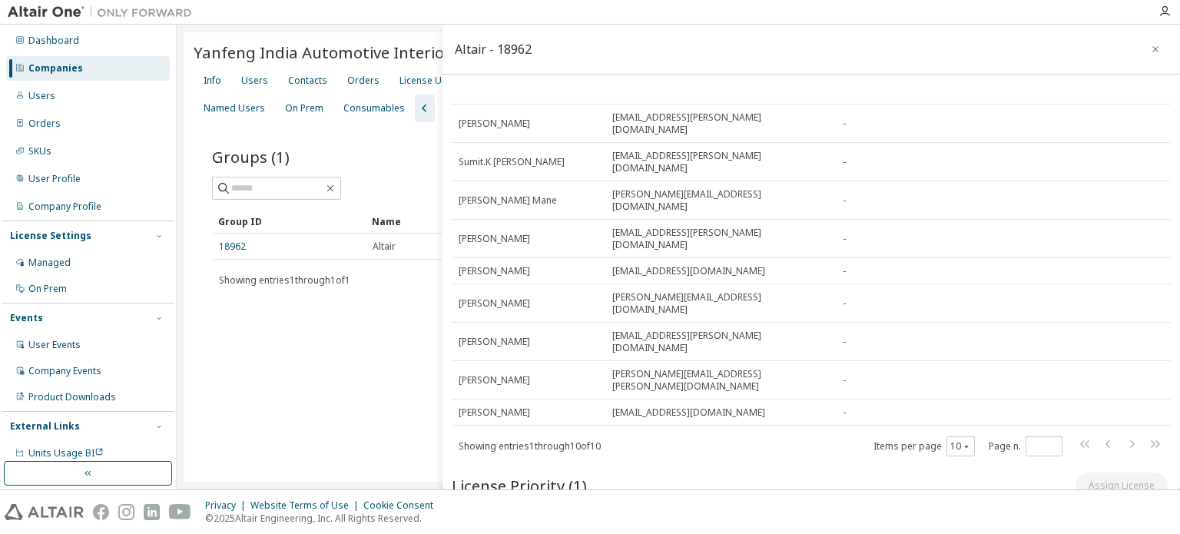
scroll to position [132, 0]
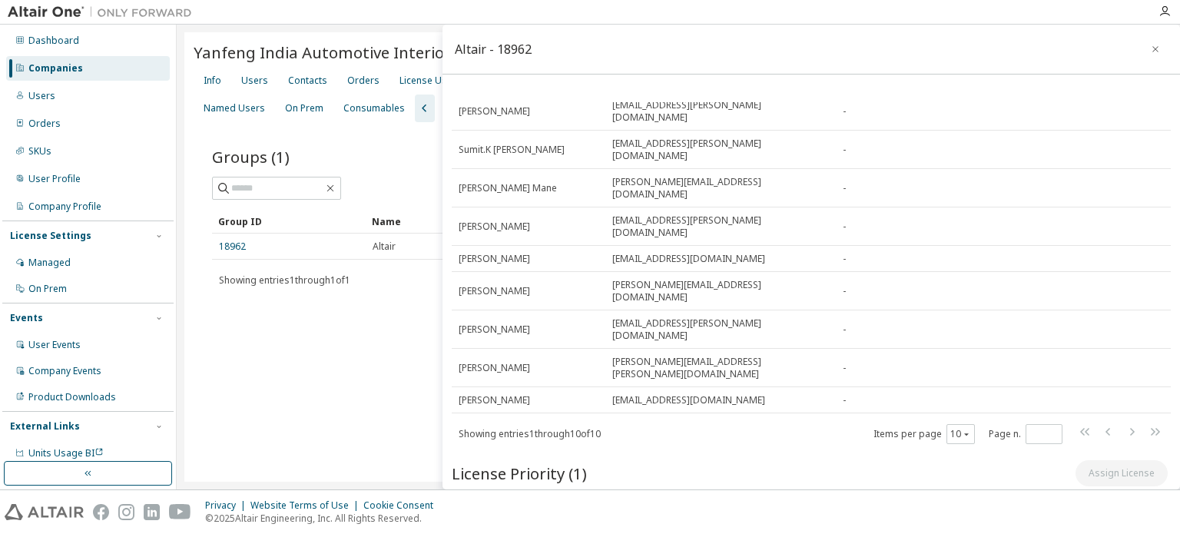
click at [495, 529] on div "149761 AU Mechanical Engineer 1" at bounding box center [681, 541] width 408 height 25
click at [471, 533] on div "⠿" at bounding box center [466, 542] width 9 height 12
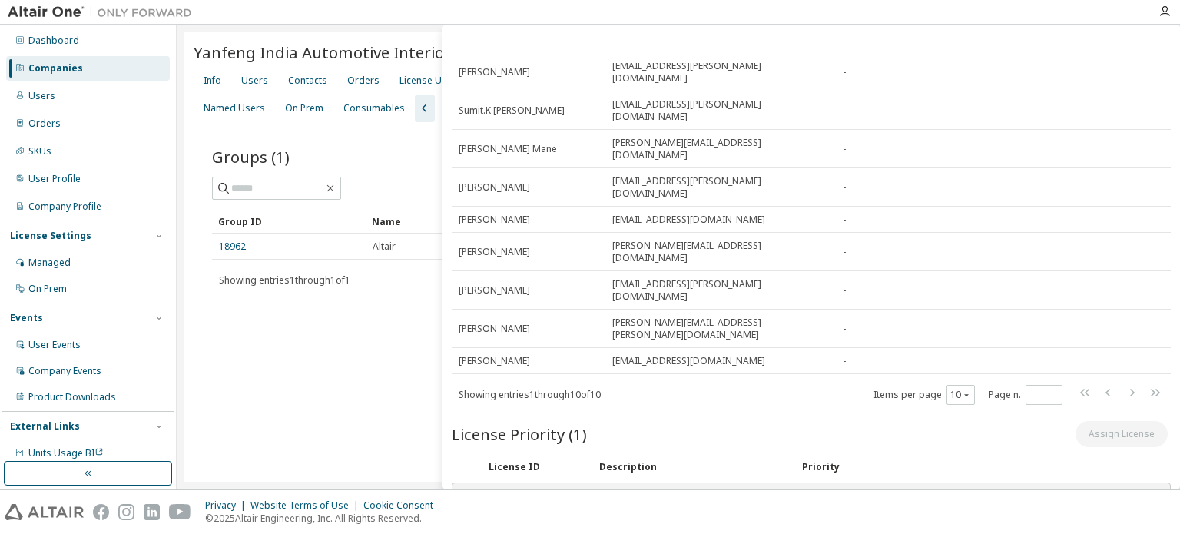
click at [469, 496] on div "⠿" at bounding box center [466, 502] width 9 height 12
click at [868, 494] on icon at bounding box center [869, 501] width 14 height 14
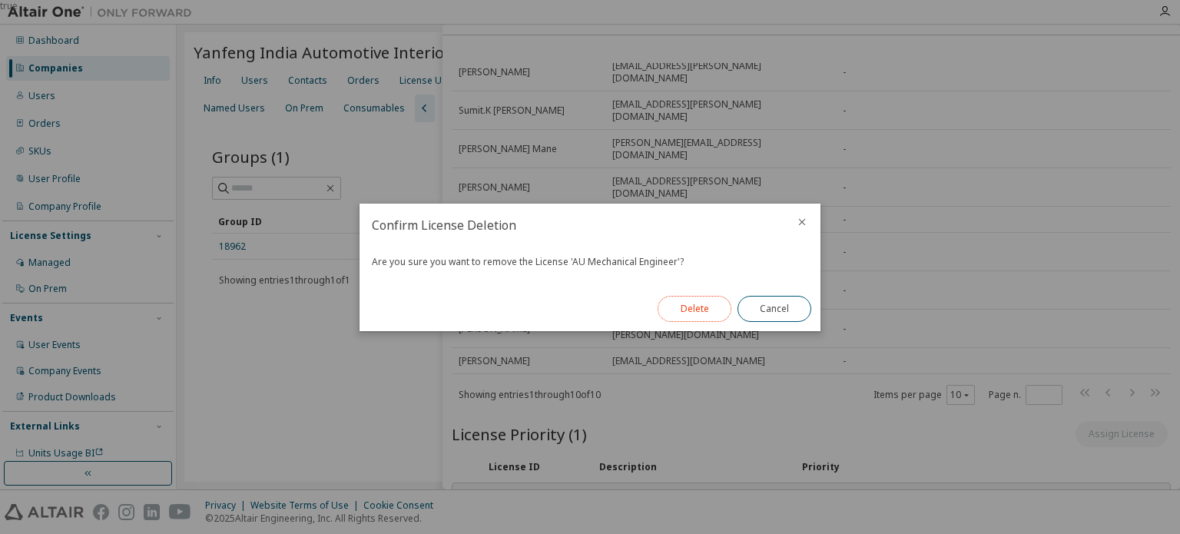
click at [705, 313] on button "Delete" at bounding box center [695, 309] width 74 height 26
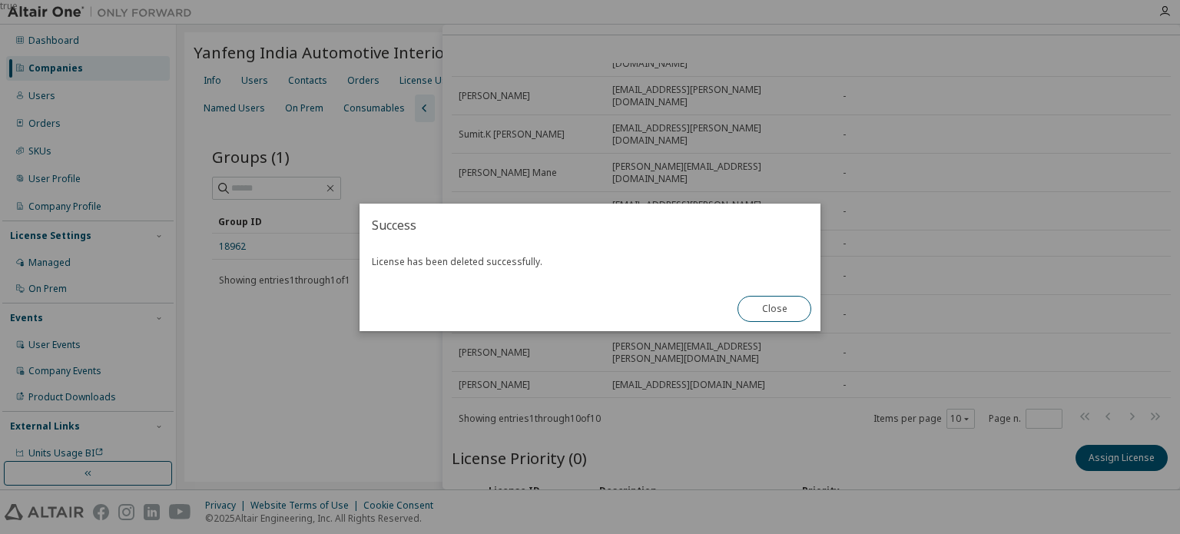
click at [397, 437] on div "true" at bounding box center [590, 267] width 1180 height 534
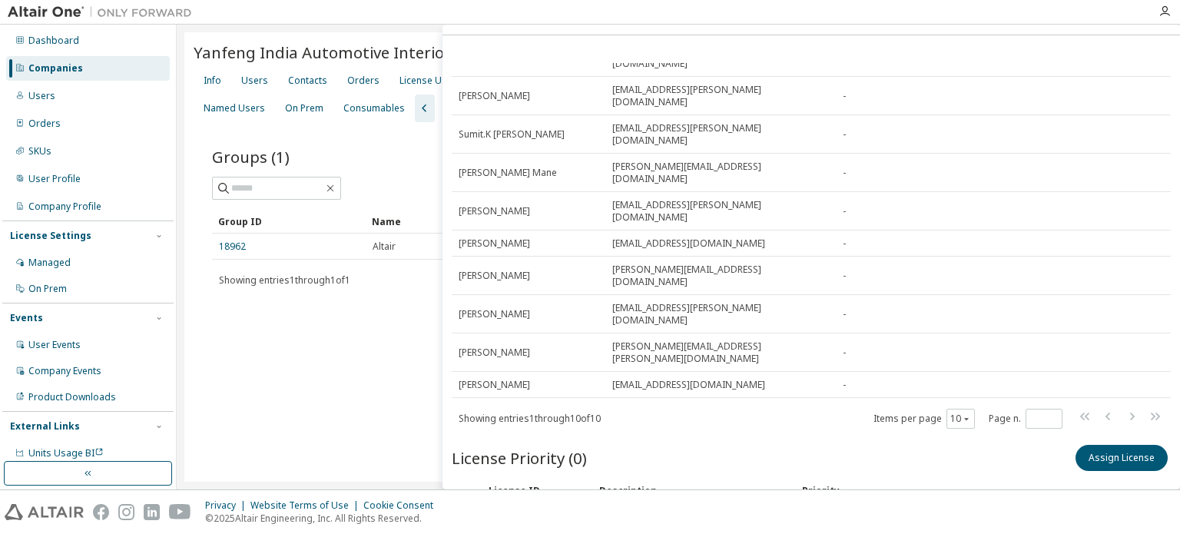
scroll to position [0, 0]
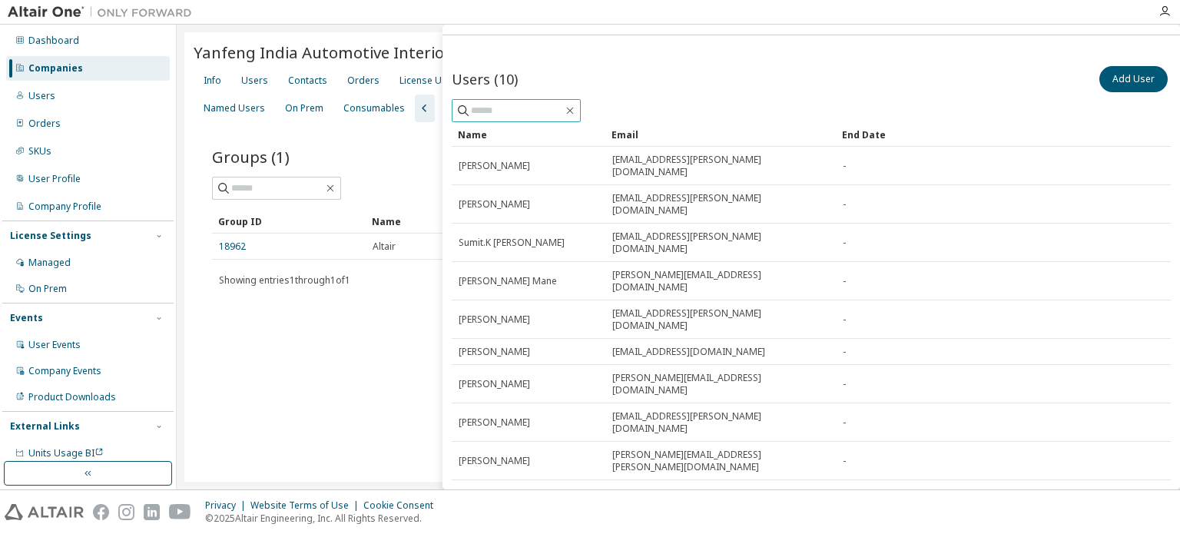
click at [581, 118] on span at bounding box center [516, 110] width 129 height 23
click at [576, 110] on icon "button" at bounding box center [570, 111] width 12 height 12
click at [341, 131] on div "Groups (1) Add Group Clear Load Save Save As Field Operator Value Select filter…" at bounding box center [679, 226] width 970 height 209
click at [366, 390] on div "Yanfeng India Automotive Interior Systems Pvt. Ltd. - 23055 Clear Load Save Sav…" at bounding box center [678, 257] width 988 height 450
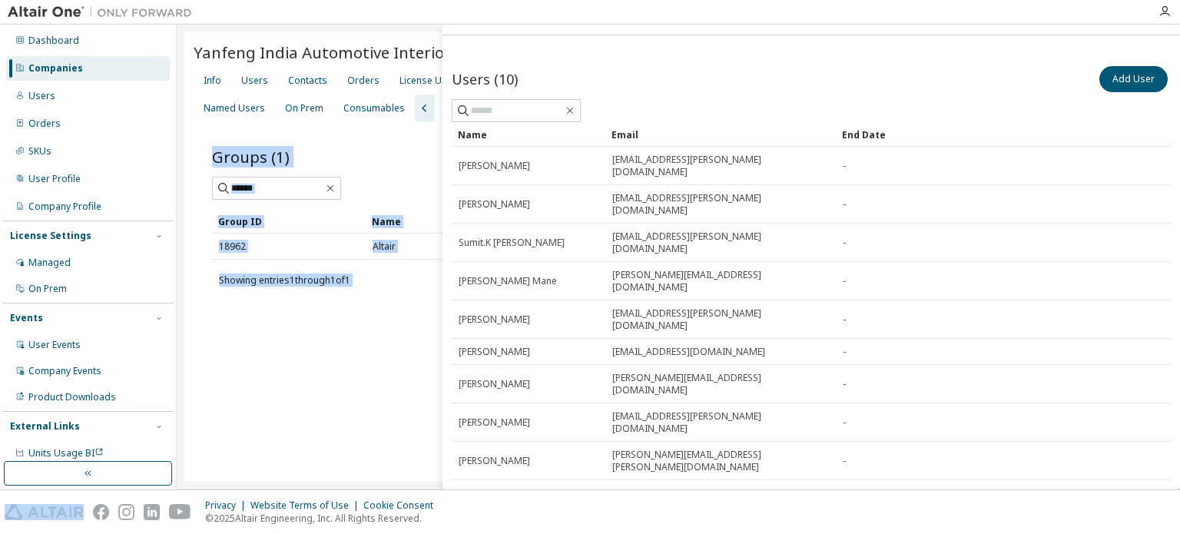
click at [366, 390] on div "Yanfeng India Automotive Interior Systems Pvt. Ltd. - 23055 Clear Load Save Sav…" at bounding box center [678, 257] width 988 height 450
click at [364, 388] on div "Yanfeng India Automotive Interior Systems Pvt. Ltd. - 23055 Clear Load Save Sav…" at bounding box center [678, 257] width 988 height 450
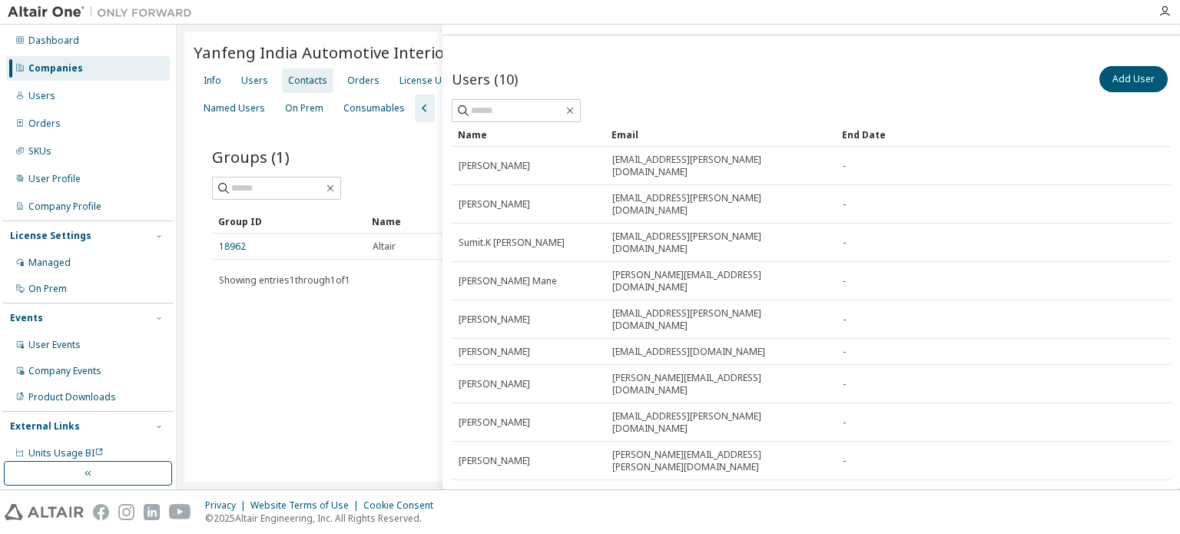
click at [286, 68] on div "Contacts" at bounding box center [307, 80] width 51 height 25
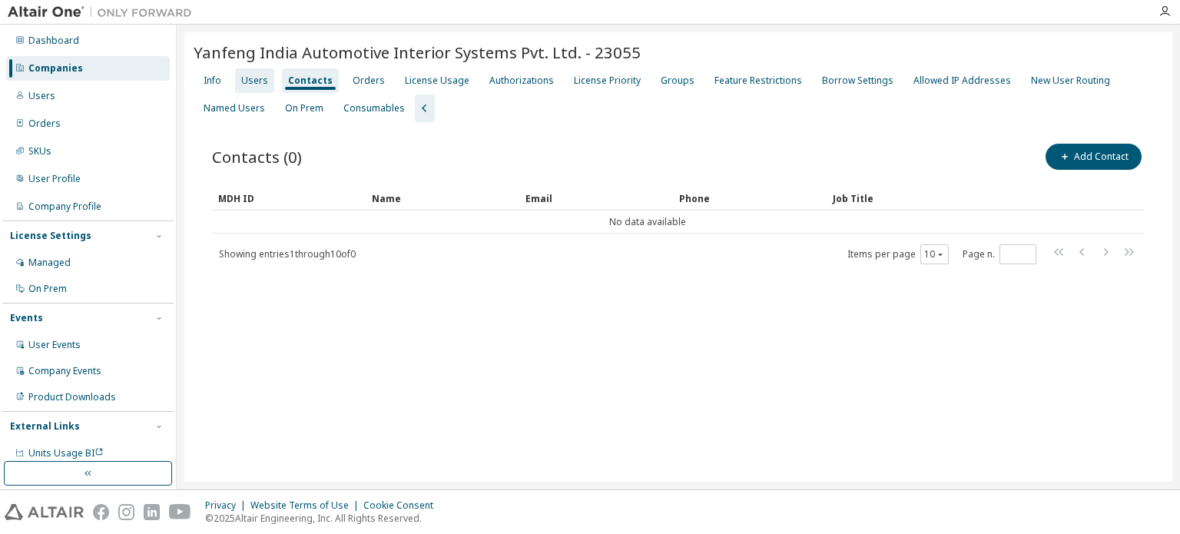
click at [260, 84] on div "Users" at bounding box center [254, 81] width 27 height 12
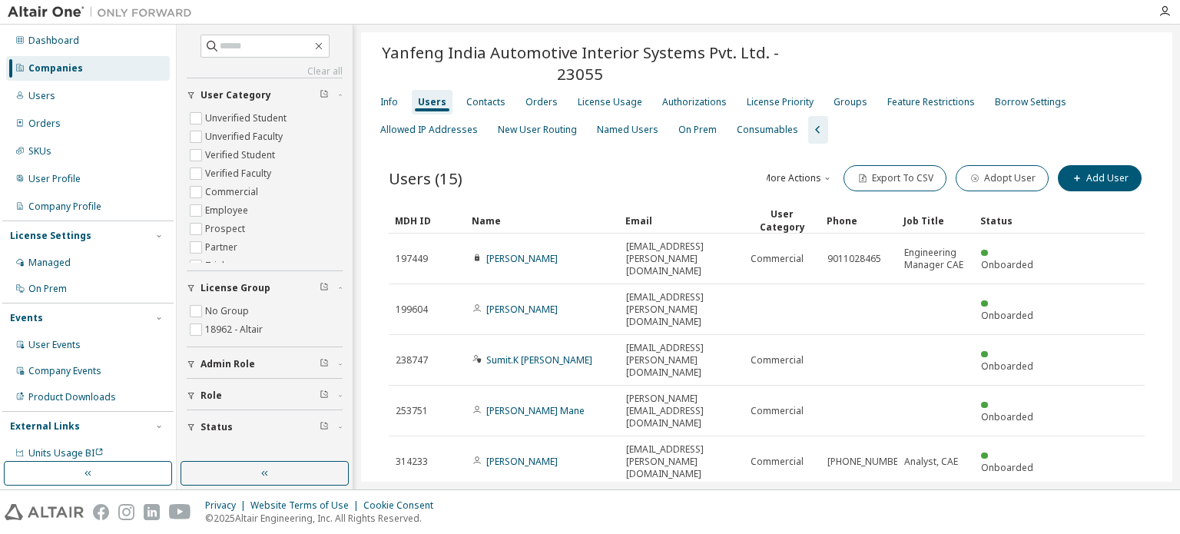
click at [363, 81] on div "Yanfeng India Automotive Interior Systems Pvt. Ltd. - 23055 Clear Load Save Sav…" at bounding box center [766, 426] width 811 height 789
click at [361, 78] on div "Yanfeng India Automotive Interior Systems Pvt. Ltd. - 23055 Clear Load Save Sav…" at bounding box center [766, 426] width 811 height 789
click at [533, 105] on div "Orders" at bounding box center [542, 102] width 32 height 12
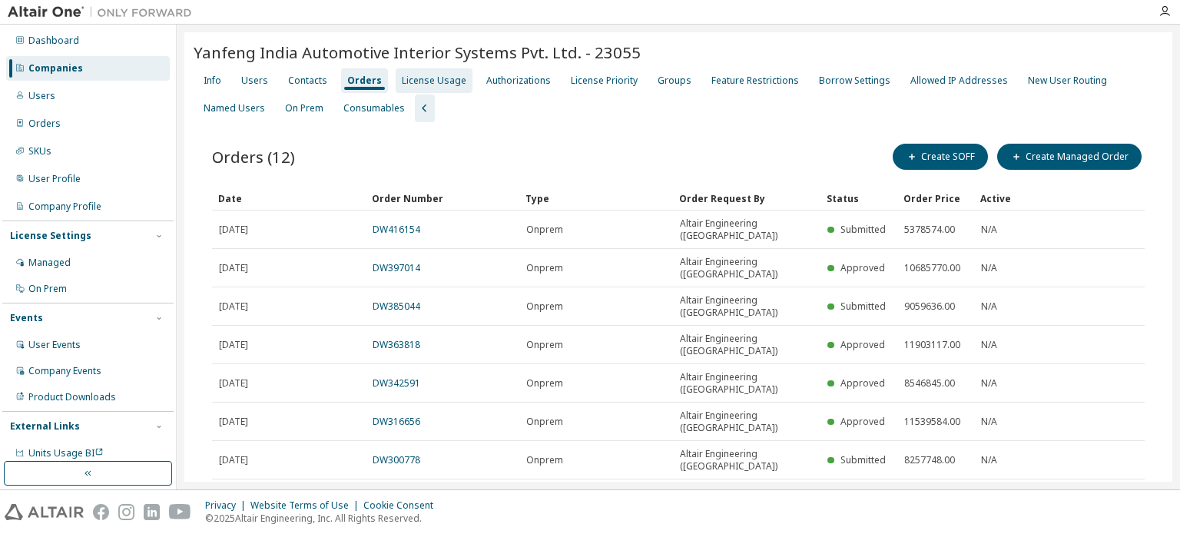
click at [424, 75] on div "License Usage" at bounding box center [434, 81] width 65 height 12
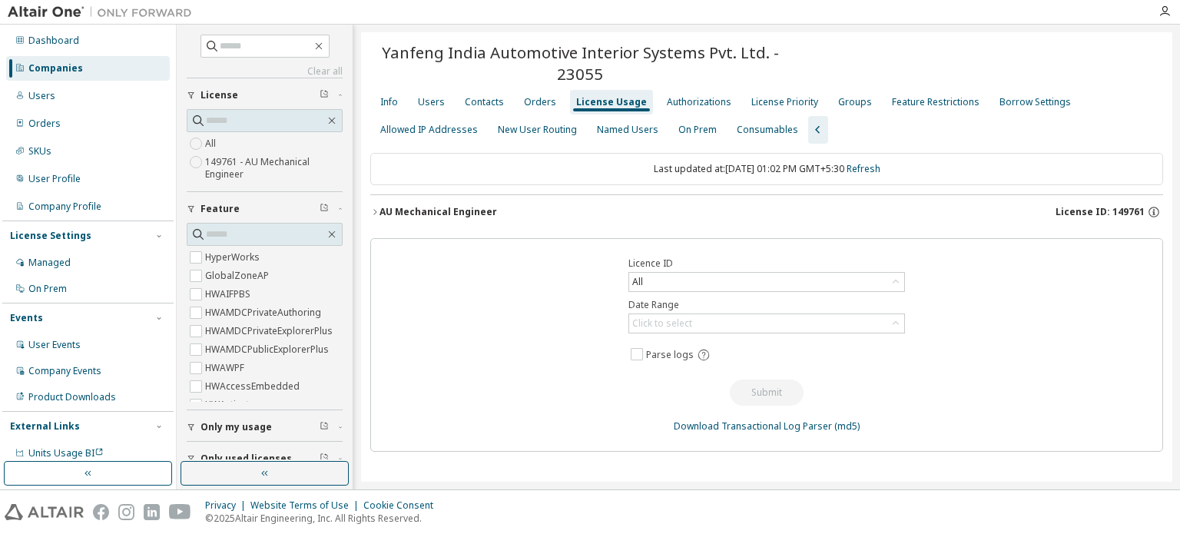
click at [424, 73] on span "Yanfeng India Automotive Interior Systems Pvt. Ltd. - 23055" at bounding box center [580, 62] width 420 height 43
click at [471, 217] on button "AU Mechanical Engineer License ID: 149761" at bounding box center [766, 212] width 793 height 34
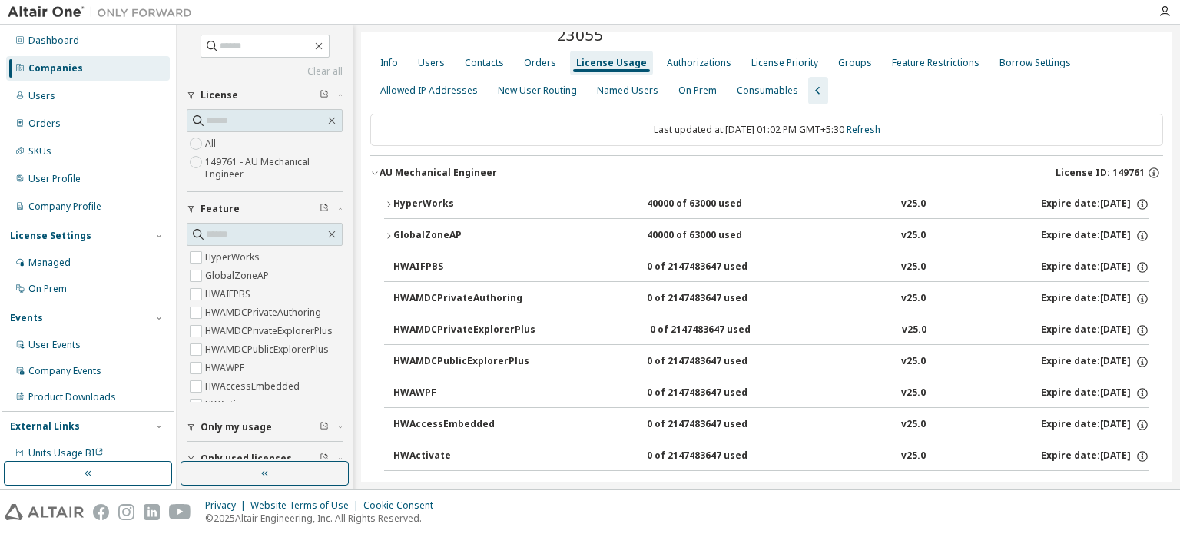
scroll to position [58, 0]
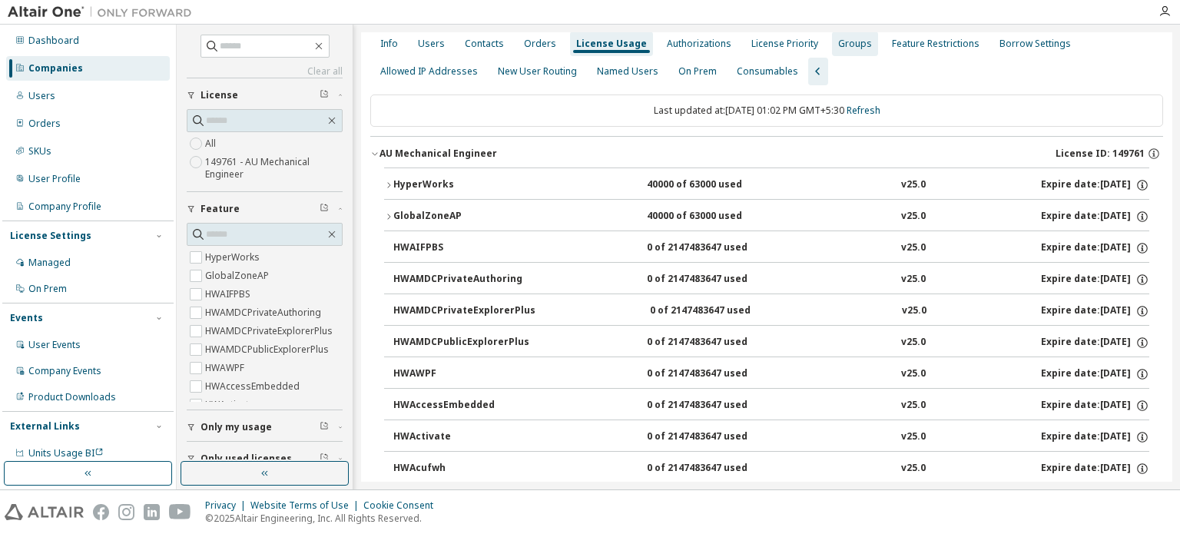
click at [846, 40] on div "Groups" at bounding box center [855, 44] width 34 height 12
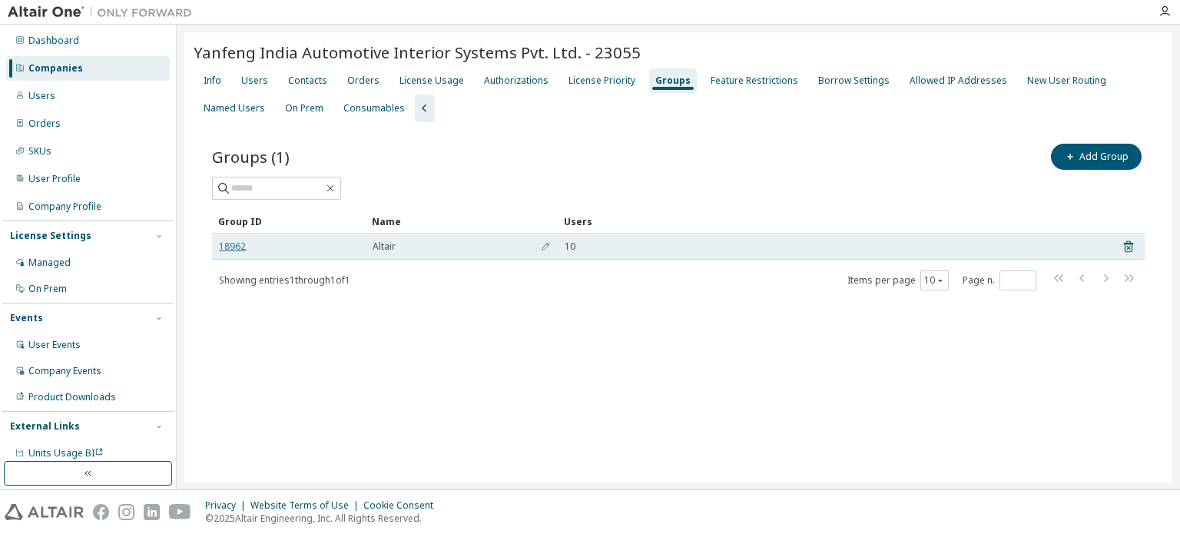
click at [226, 243] on link "18962" at bounding box center [232, 247] width 27 height 12
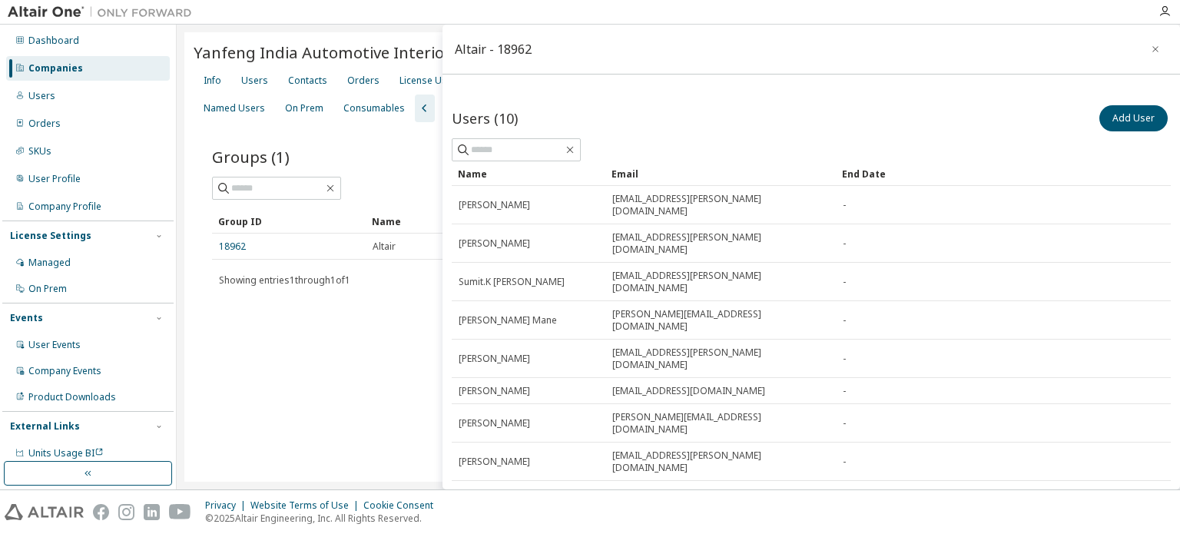
scroll to position [108, 0]
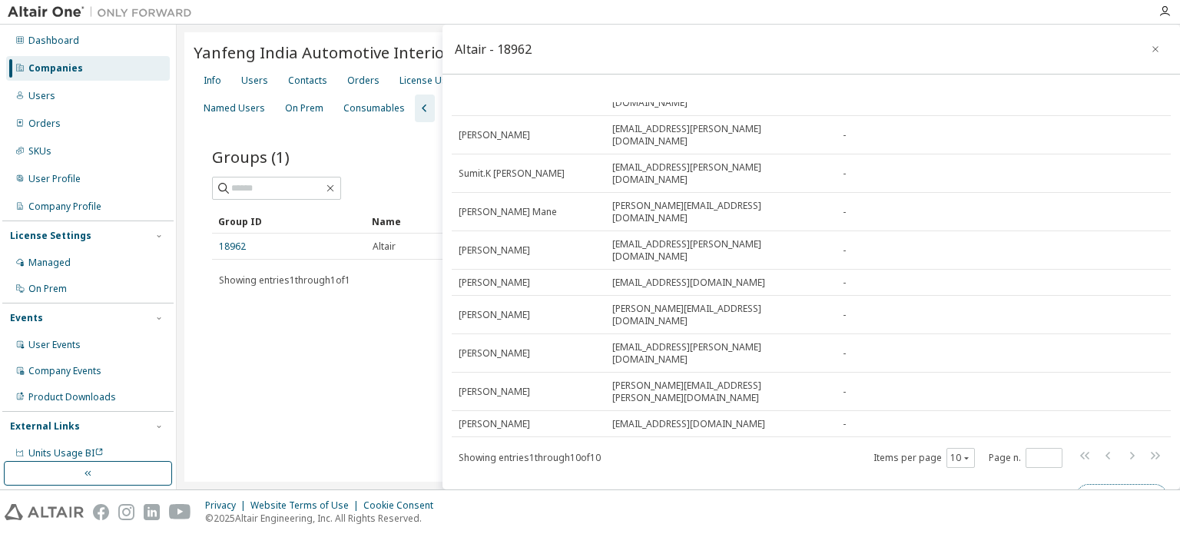
click at [1125, 484] on button "Assign License" at bounding box center [1122, 497] width 92 height 26
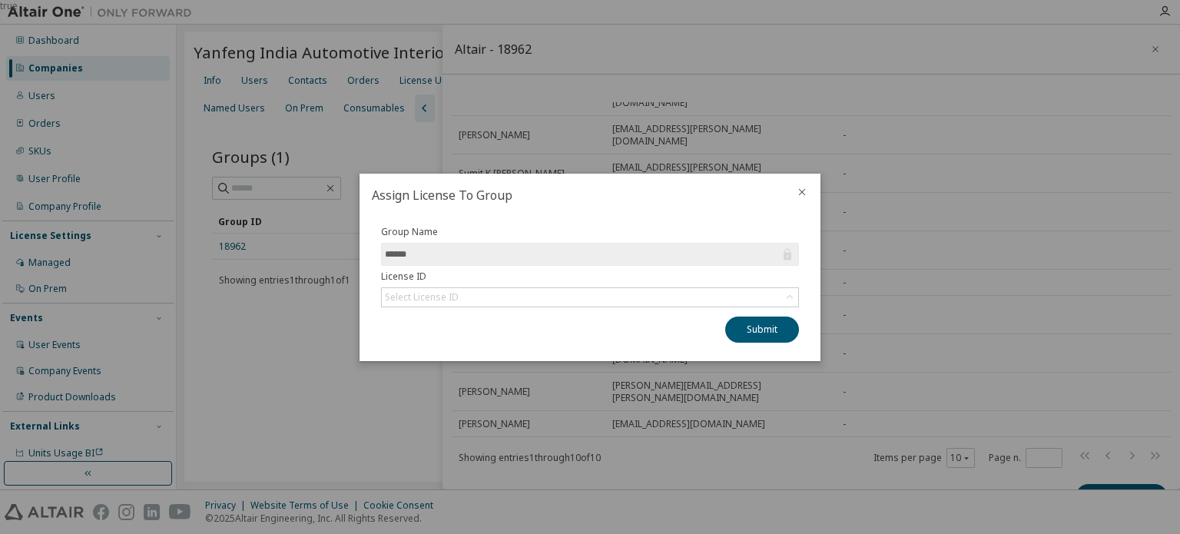
click at [402, 247] on input "******" at bounding box center [582, 254] width 395 height 15
click at [630, 288] on div "Select License ID" at bounding box center [590, 297] width 416 height 18
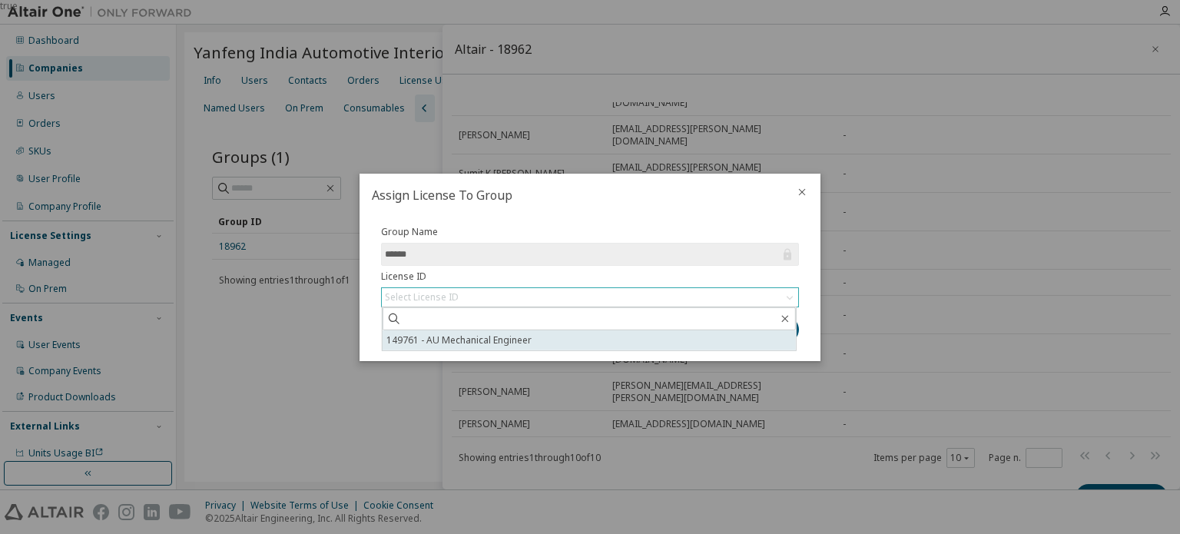
click at [593, 334] on li "149761 - AU Mechanical Engineer" at bounding box center [589, 340] width 413 height 20
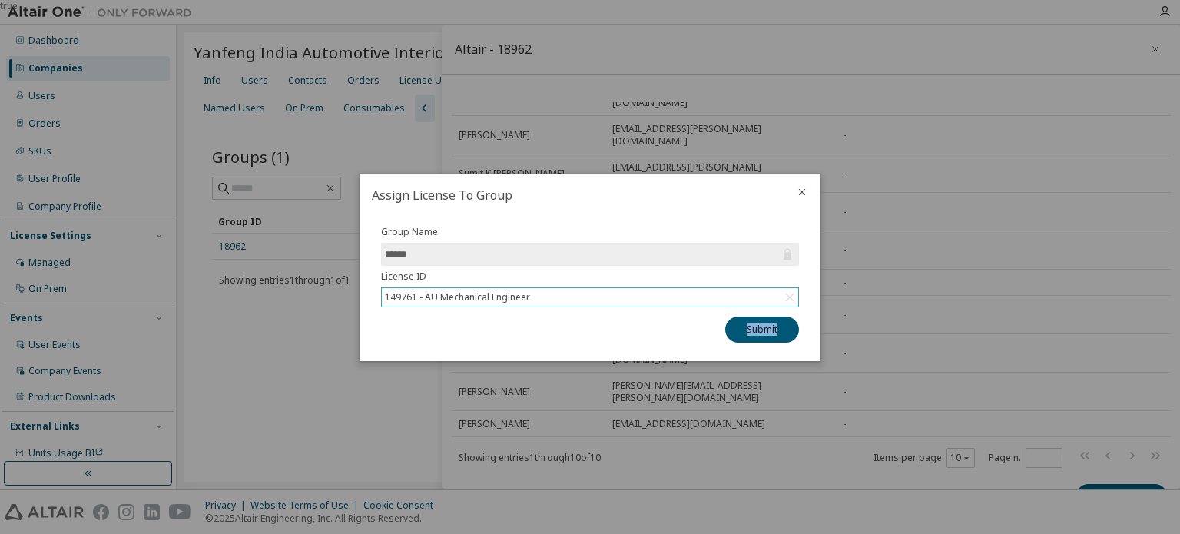
click at [596, 335] on div "Submit" at bounding box center [590, 330] width 418 height 26
click at [760, 326] on button "Submit" at bounding box center [762, 330] width 74 height 26
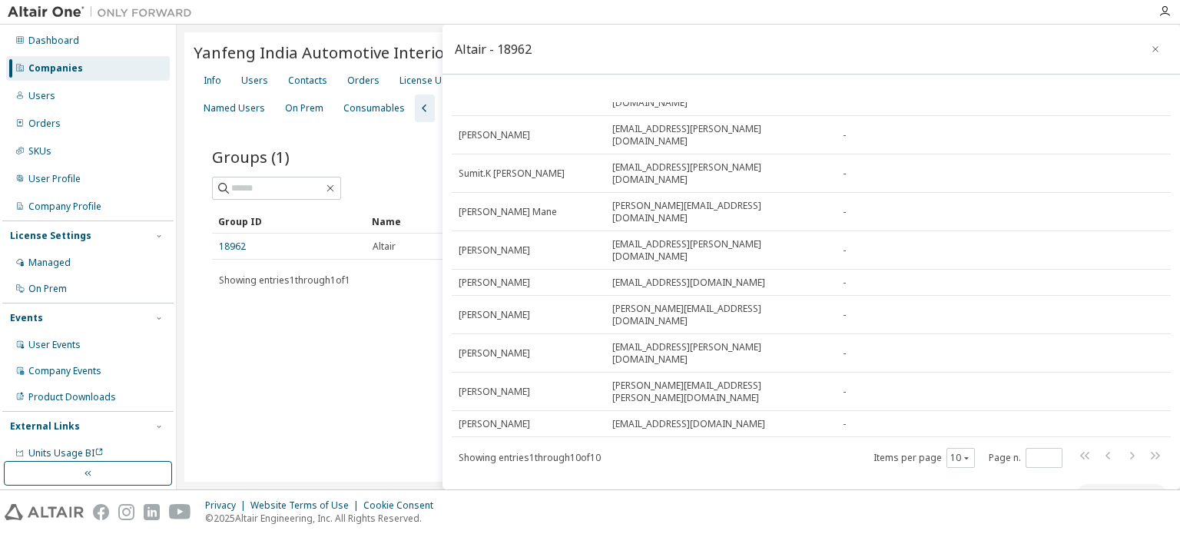
click at [375, 369] on div "Yanfeng India Automotive Interior Systems Pvt. Ltd. - 23055 Clear Load Save Sav…" at bounding box center [678, 257] width 988 height 450
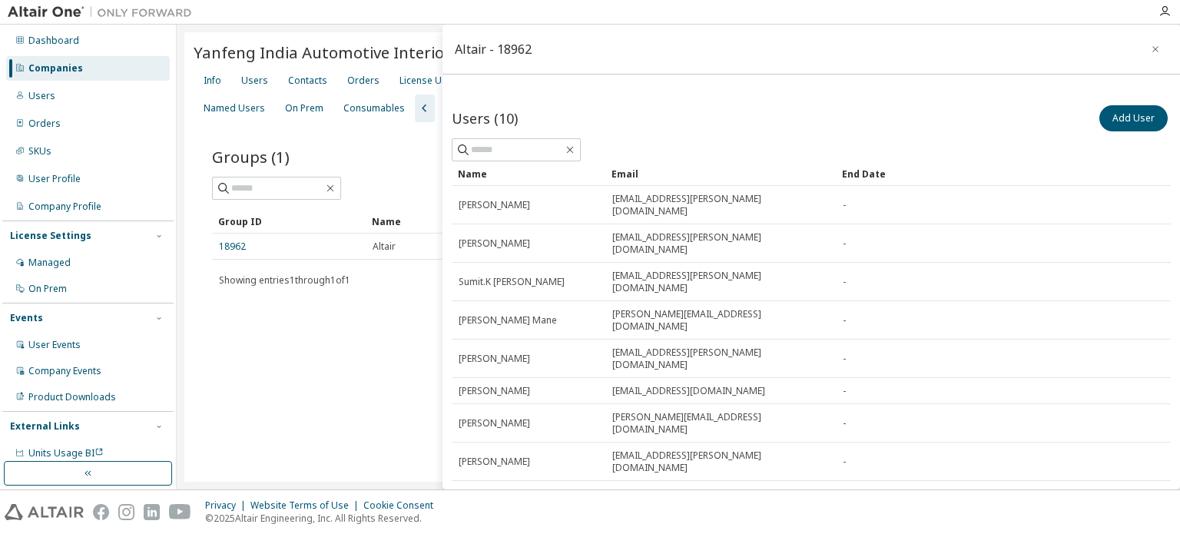
scroll to position [132, 0]
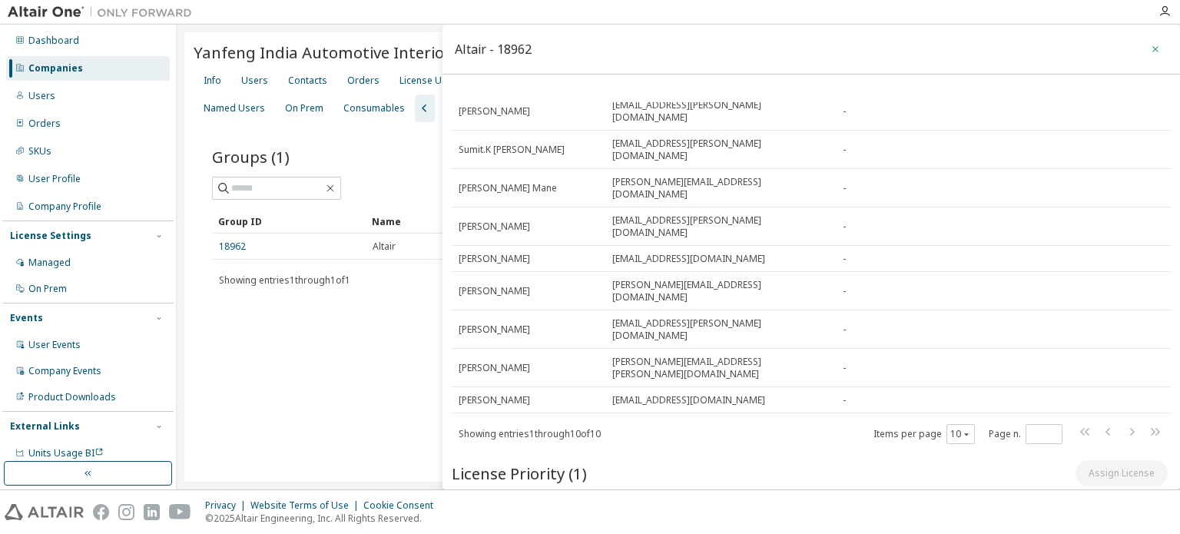
click at [1150, 49] on icon "button" at bounding box center [1155, 49] width 11 height 12
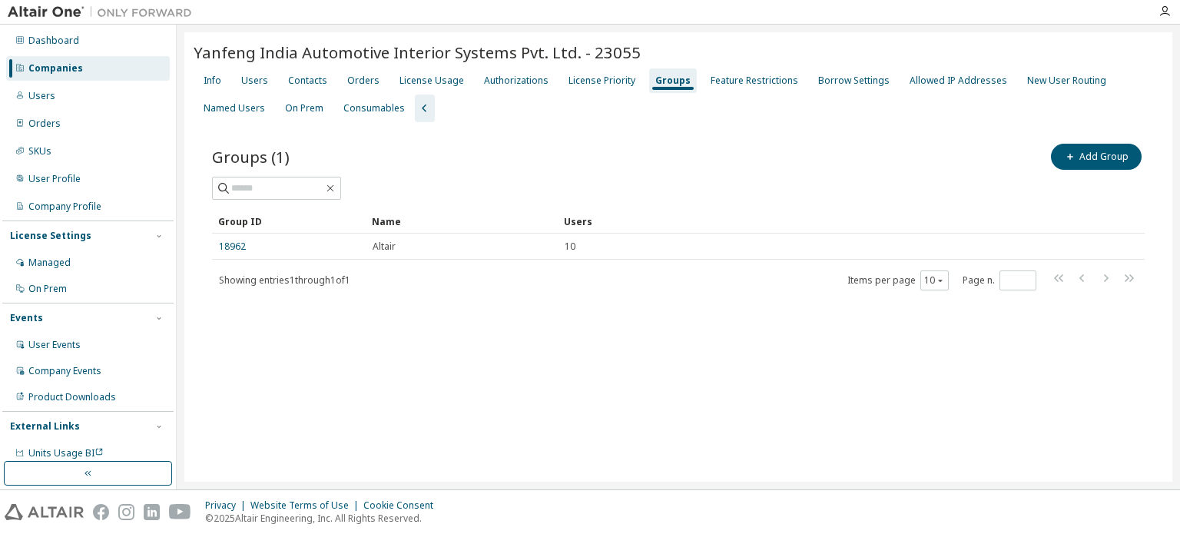
click at [667, 460] on div "Yanfeng India Automotive Interior Systems Pvt. Ltd. - 23055 Clear Load Save Sav…" at bounding box center [678, 257] width 988 height 450
click at [473, 41] on span "Yanfeng India Automotive Interior Systems Pvt. Ltd. - 23055" at bounding box center [417, 52] width 447 height 22
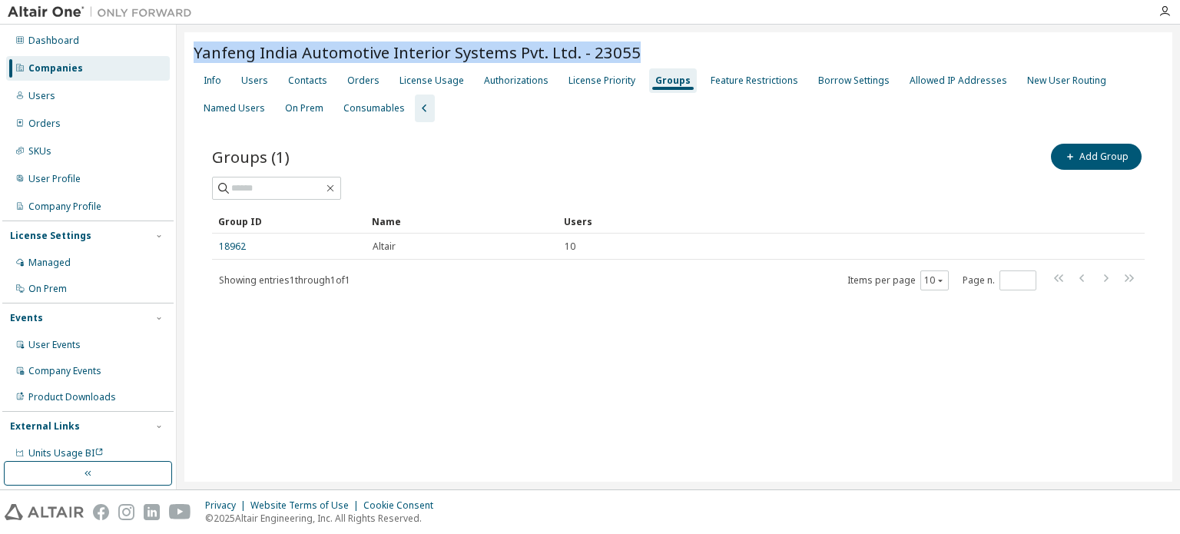
click at [476, 42] on span "Yanfeng India Automotive Interior Systems Pvt. Ltd. - 23055" at bounding box center [417, 52] width 447 height 22
copy span "Yanfeng India Automotive Interior Systems Pvt. Ltd. - 23055"
